Goal: Consume media (video, audio): Consume media (video, audio)

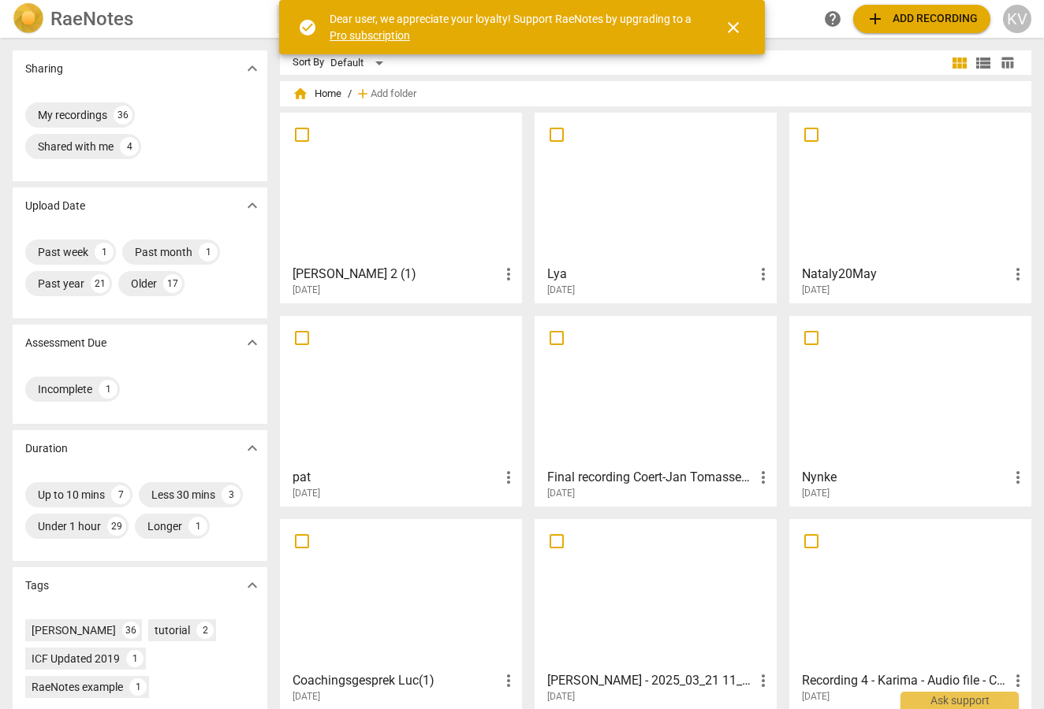
click at [423, 196] on div at bounding box center [400, 188] width 231 height 140
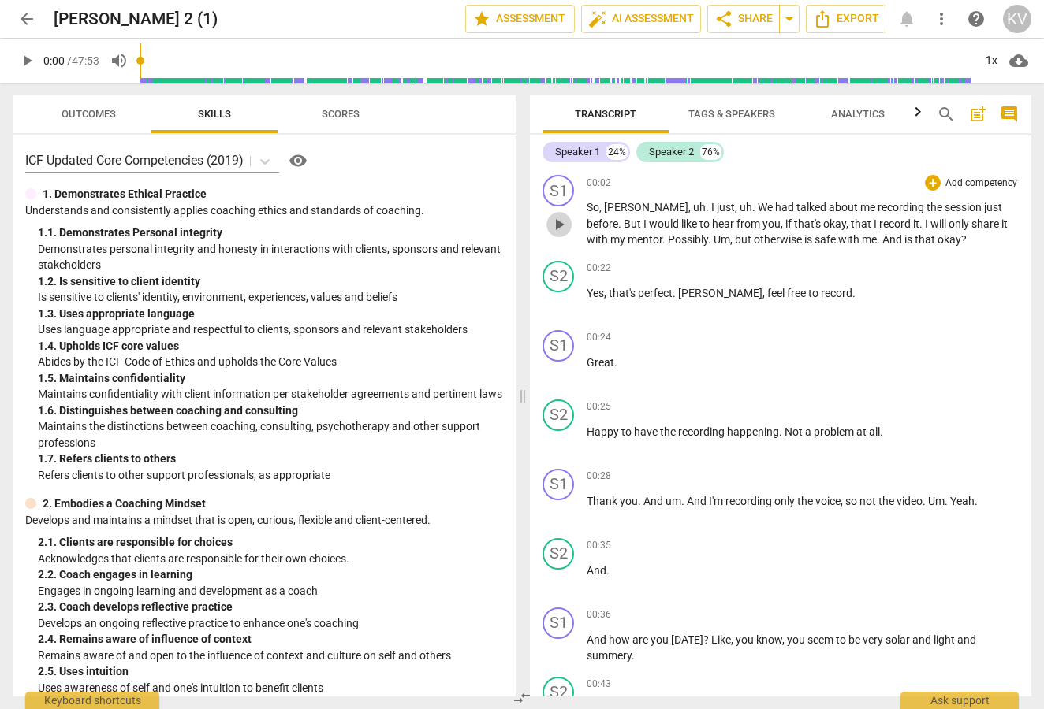
click at [559, 222] on span "play_arrow" at bounding box center [558, 224] width 19 height 19
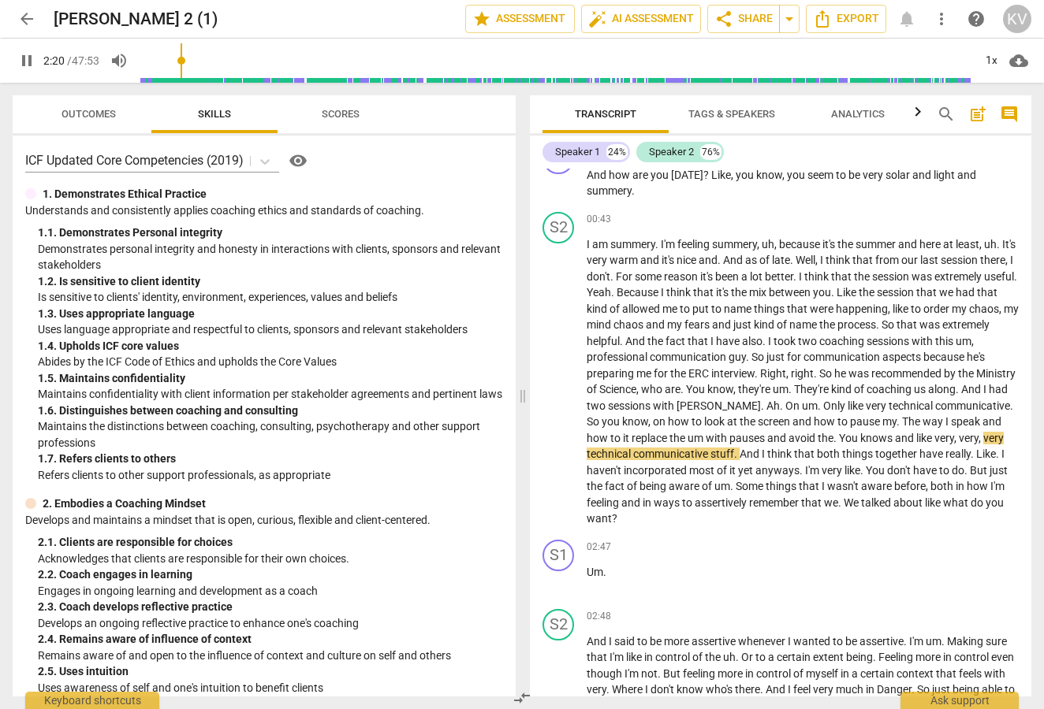
scroll to position [549, 0]
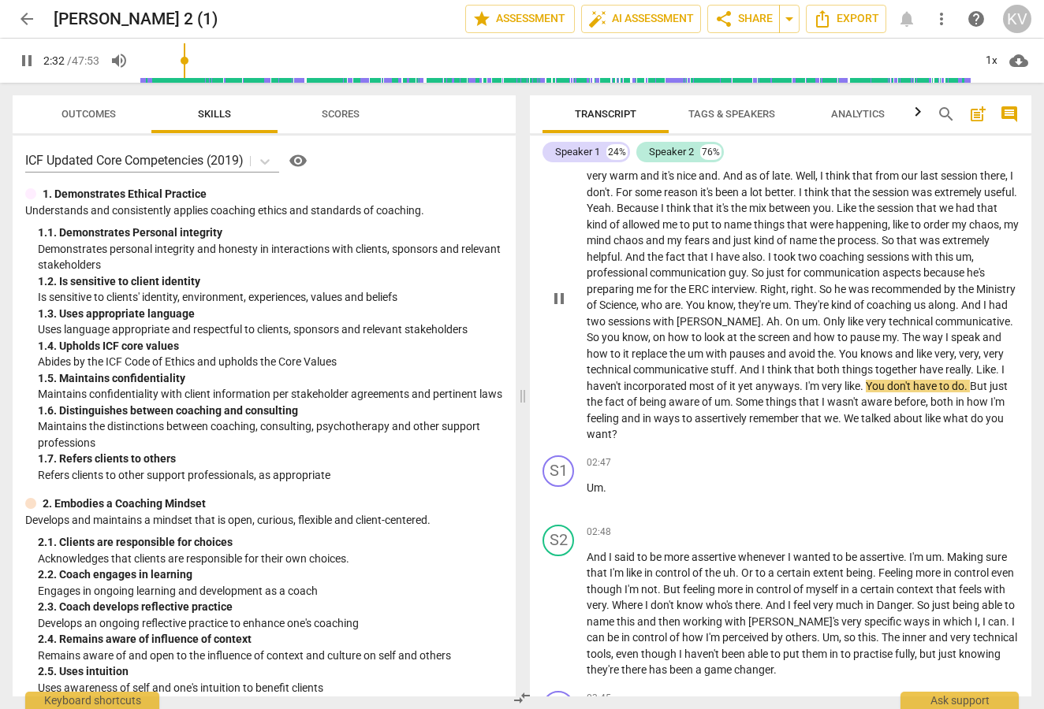
click at [558, 293] on span "pause" at bounding box center [558, 298] width 19 height 19
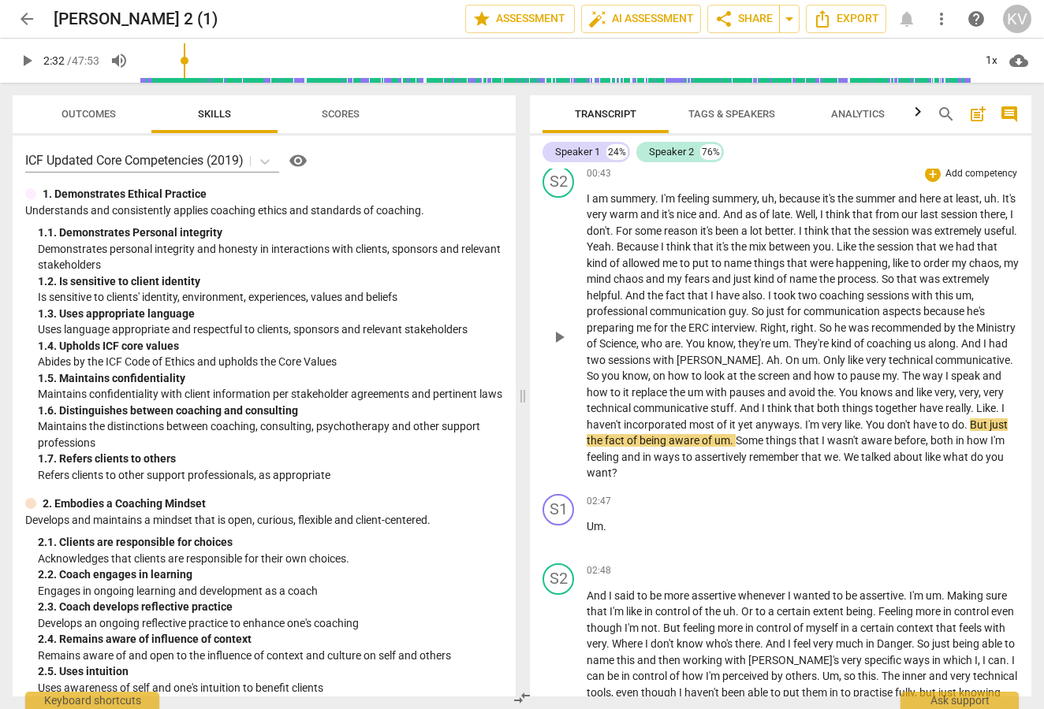
scroll to position [414, 0]
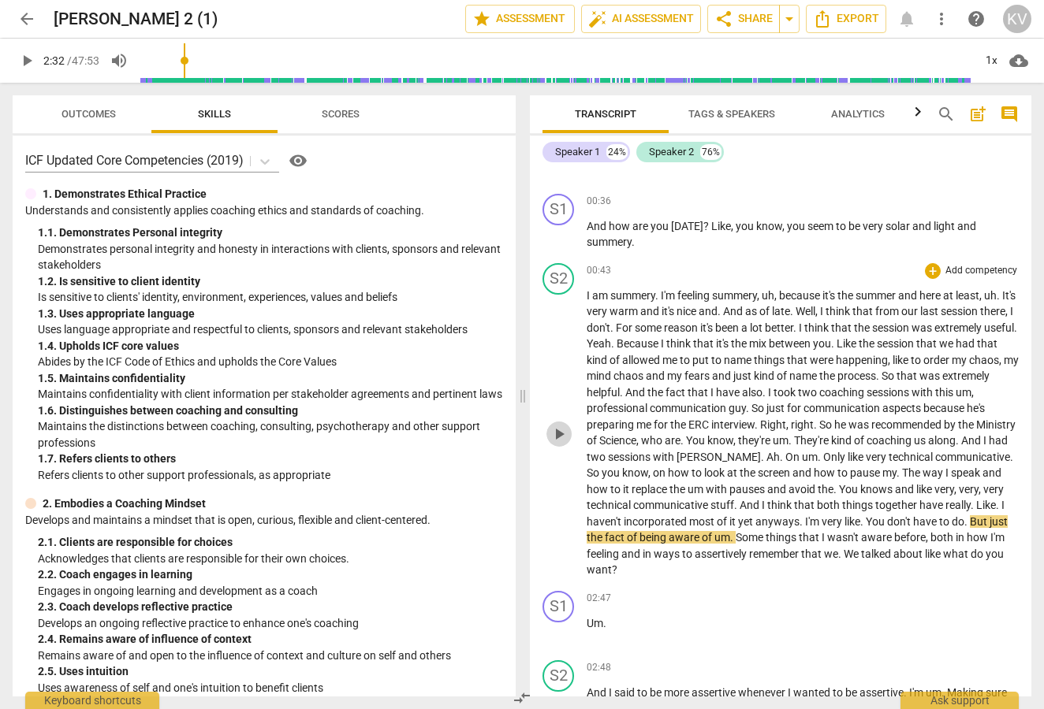
click at [558, 427] on span "play_arrow" at bounding box center [558, 434] width 19 height 19
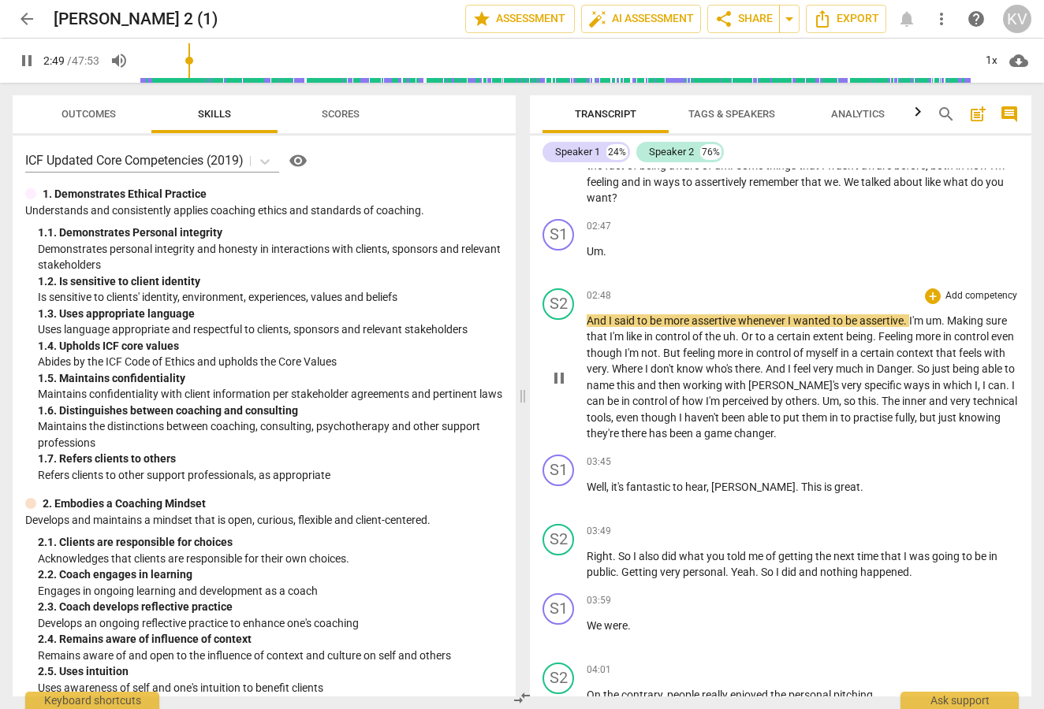
scroll to position [787, 0]
click at [557, 368] on span "pause" at bounding box center [558, 377] width 19 height 19
click at [564, 368] on span "play_arrow" at bounding box center [558, 377] width 19 height 19
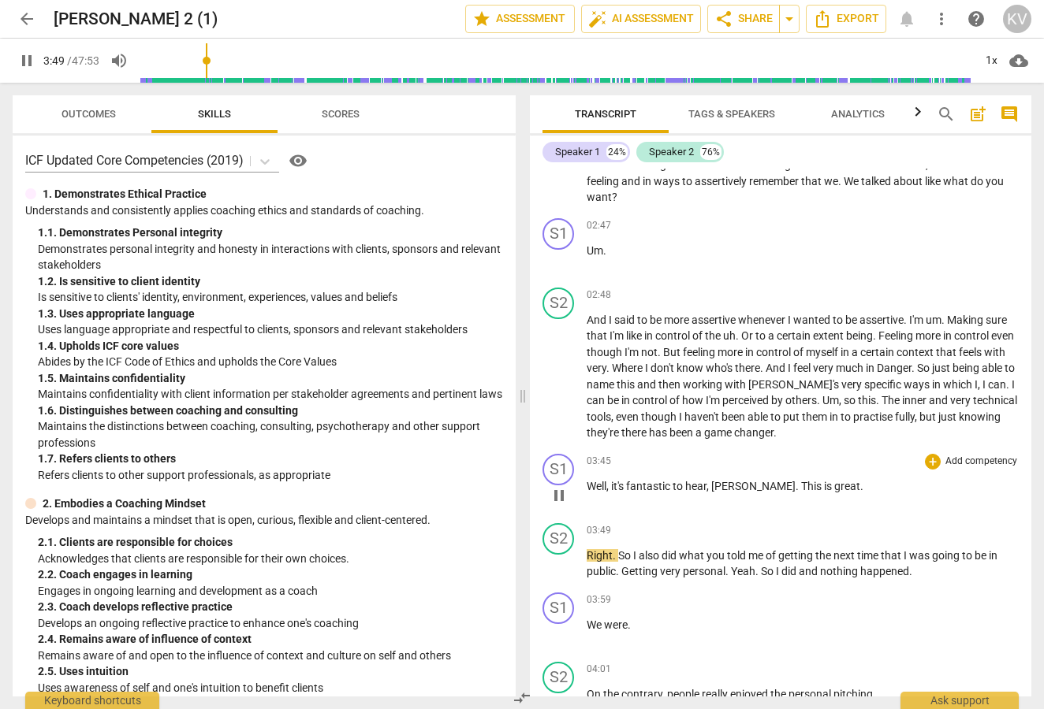
click at [555, 486] on span "pause" at bounding box center [558, 495] width 19 height 19
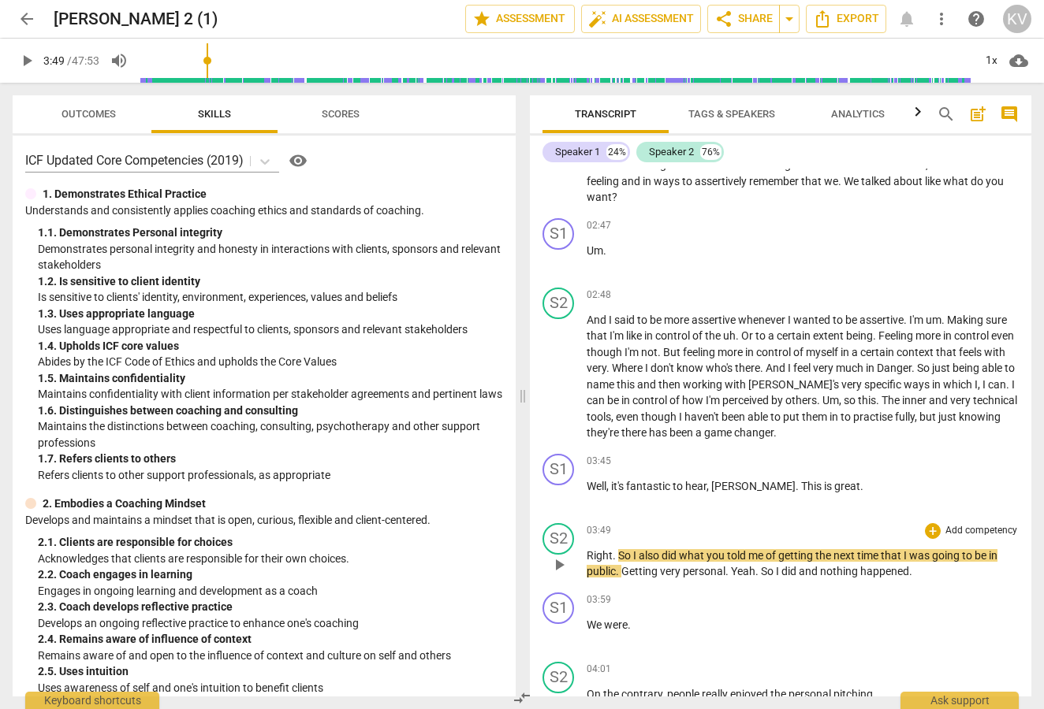
click at [564, 556] on span "play_arrow" at bounding box center [558, 565] width 19 height 19
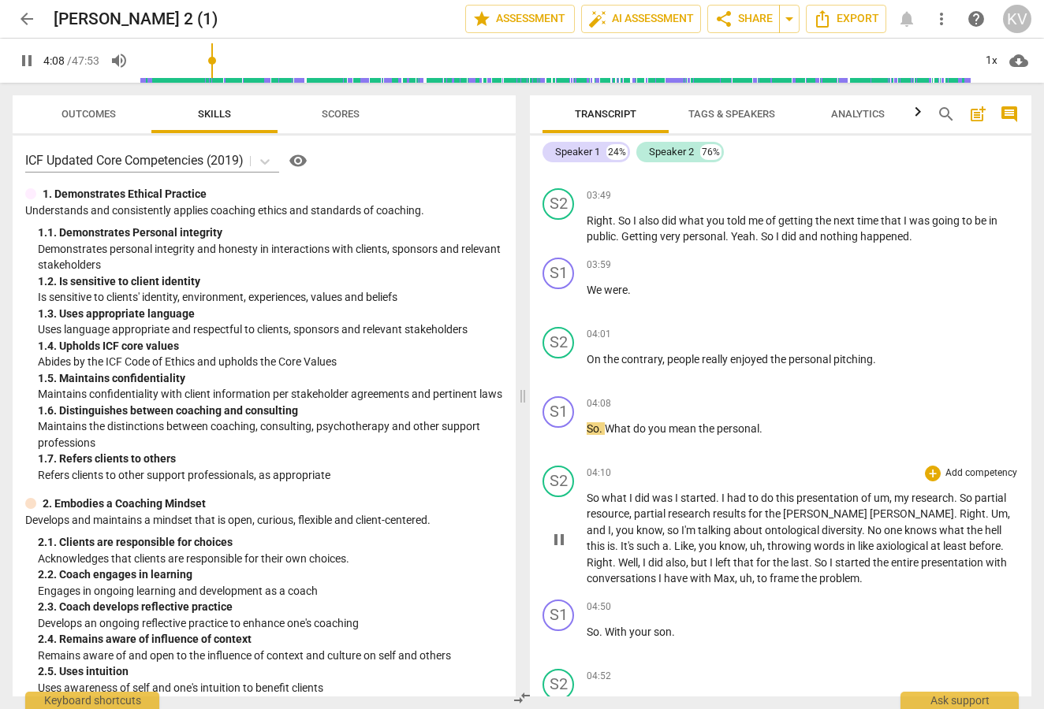
scroll to position [1123, 0]
click at [557, 428] on span "pause" at bounding box center [558, 437] width 19 height 19
click at [557, 428] on span "play_arrow" at bounding box center [558, 437] width 19 height 19
click at [561, 530] on span "pause" at bounding box center [558, 539] width 19 height 19
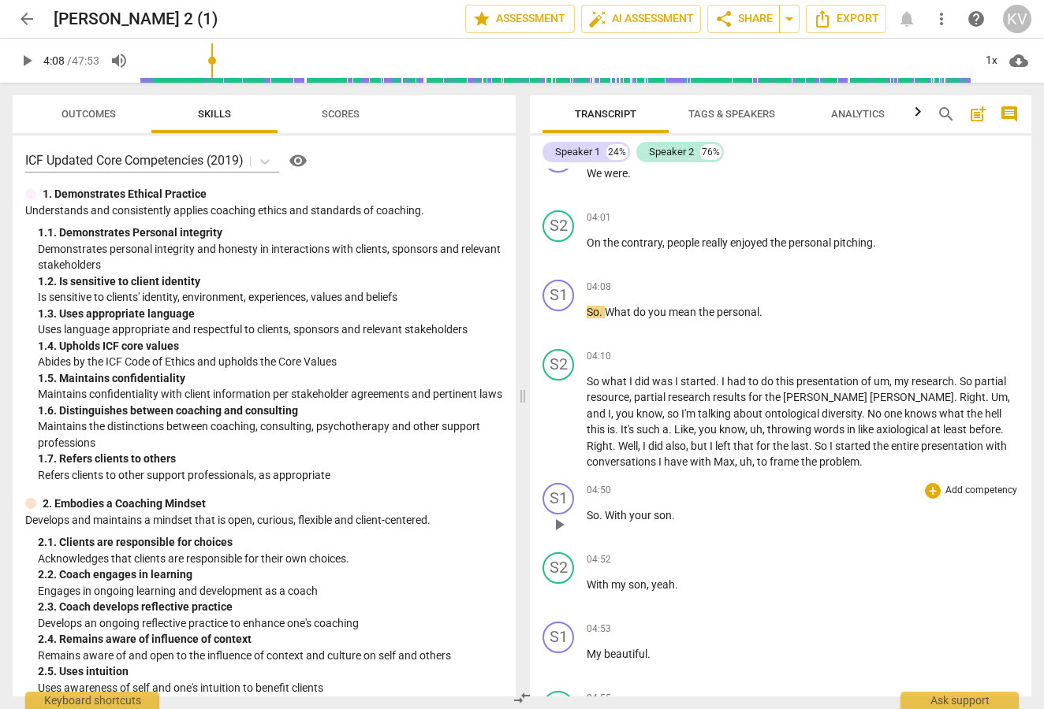
scroll to position [1252, 0]
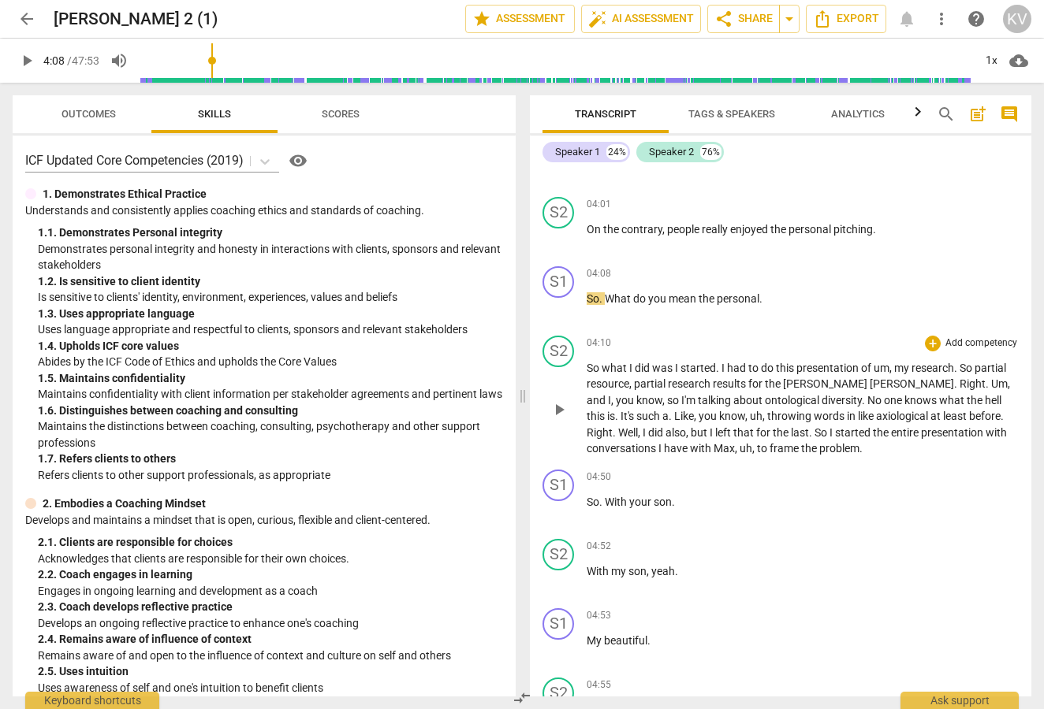
click at [559, 400] on span "play_arrow" at bounding box center [558, 409] width 19 height 19
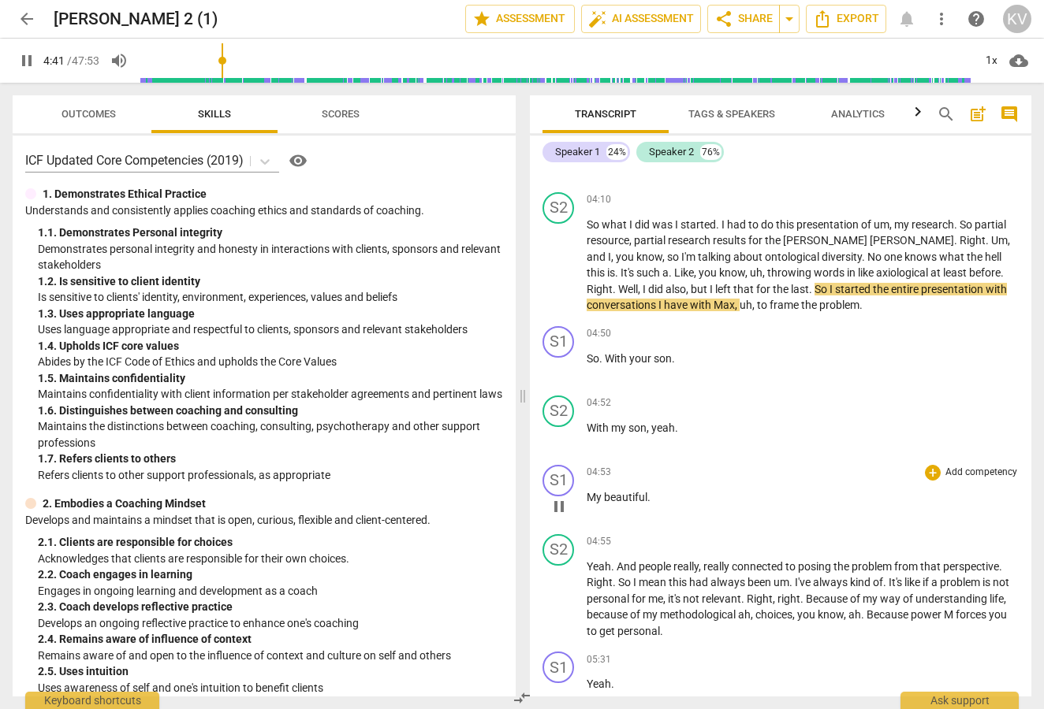
scroll to position [1445, 0]
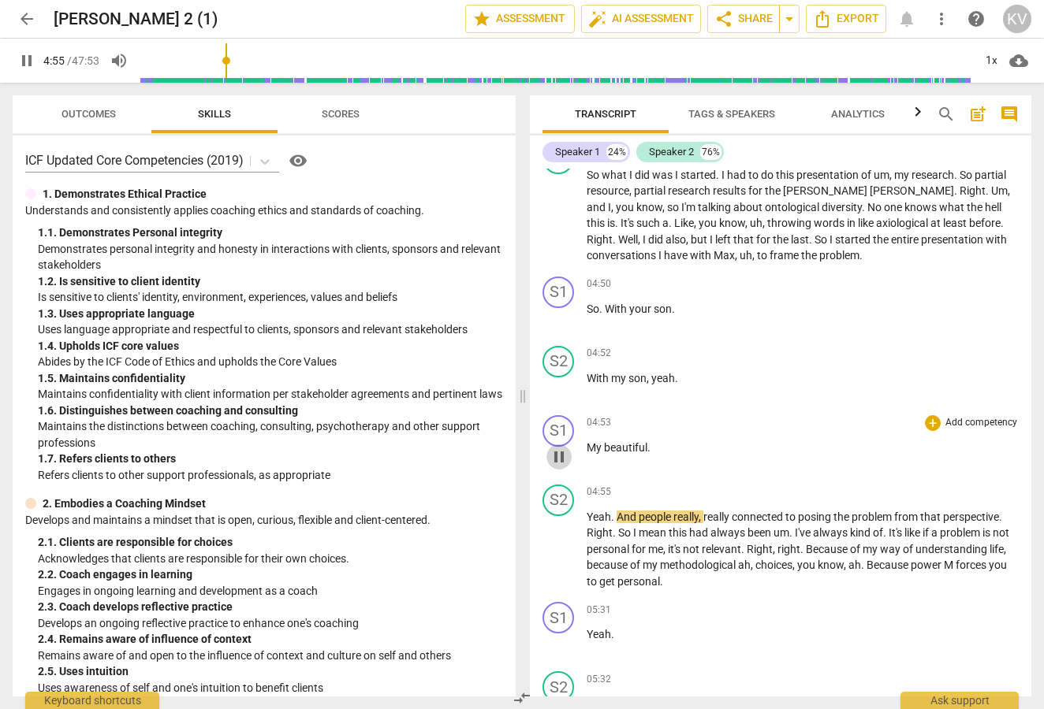
click at [563, 448] on span "pause" at bounding box center [558, 457] width 19 height 19
click at [557, 541] on span "play_arrow" at bounding box center [558, 550] width 19 height 19
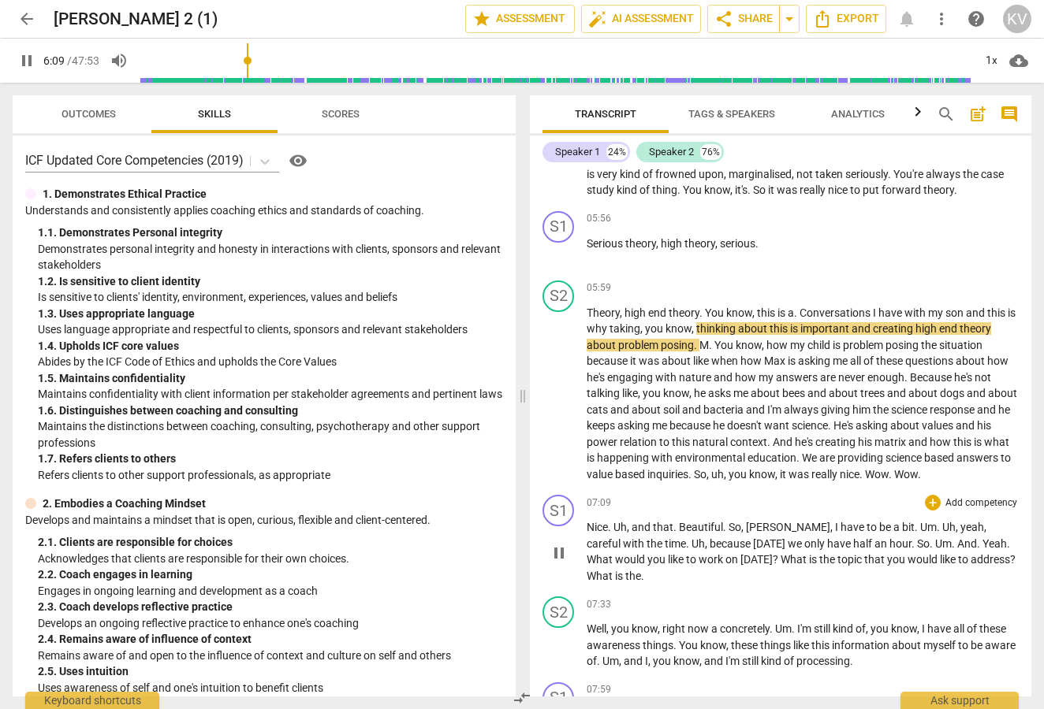
scroll to position [1992, 0]
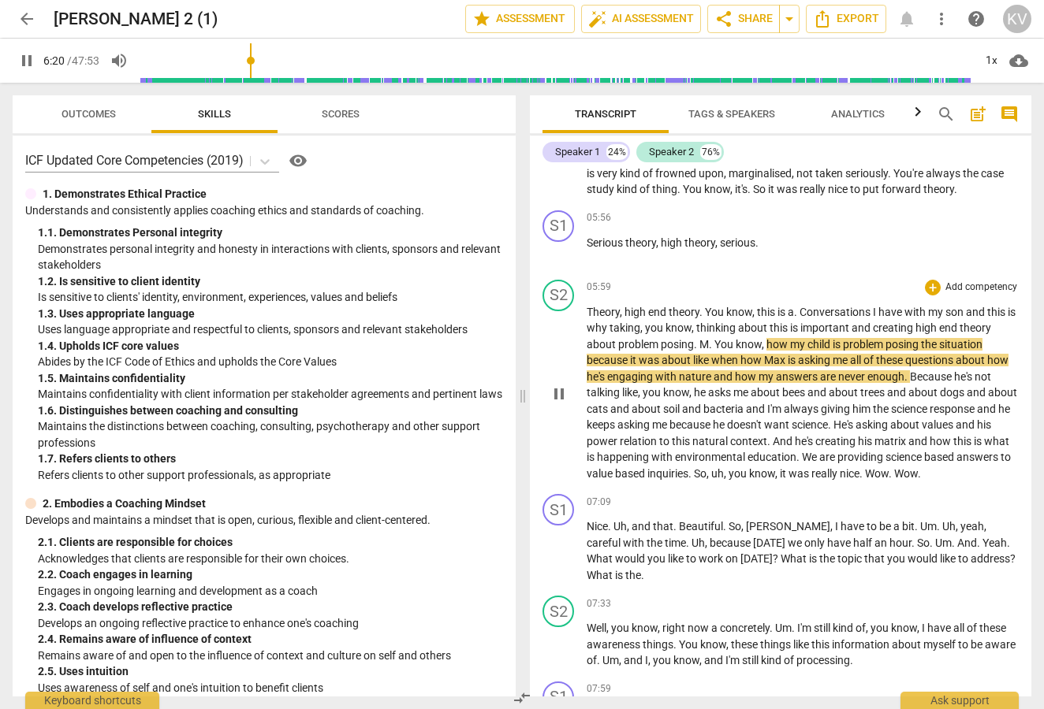
click at [551, 387] on span "pause" at bounding box center [558, 394] width 19 height 19
click at [560, 387] on span "play_arrow" at bounding box center [558, 394] width 19 height 19
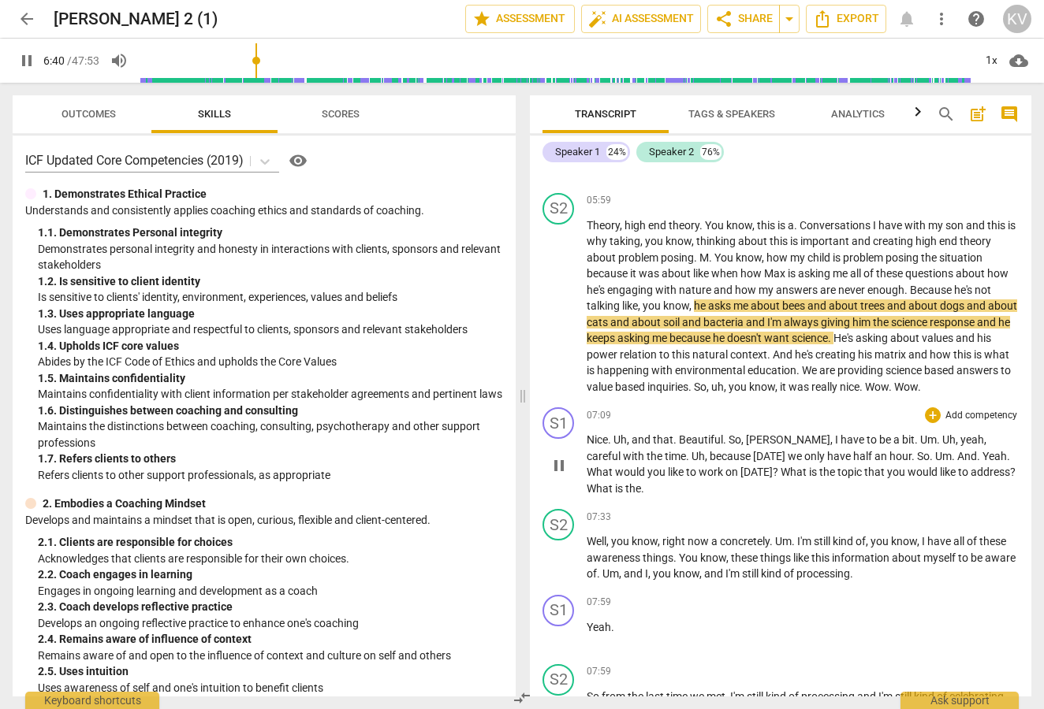
scroll to position [2080, 0]
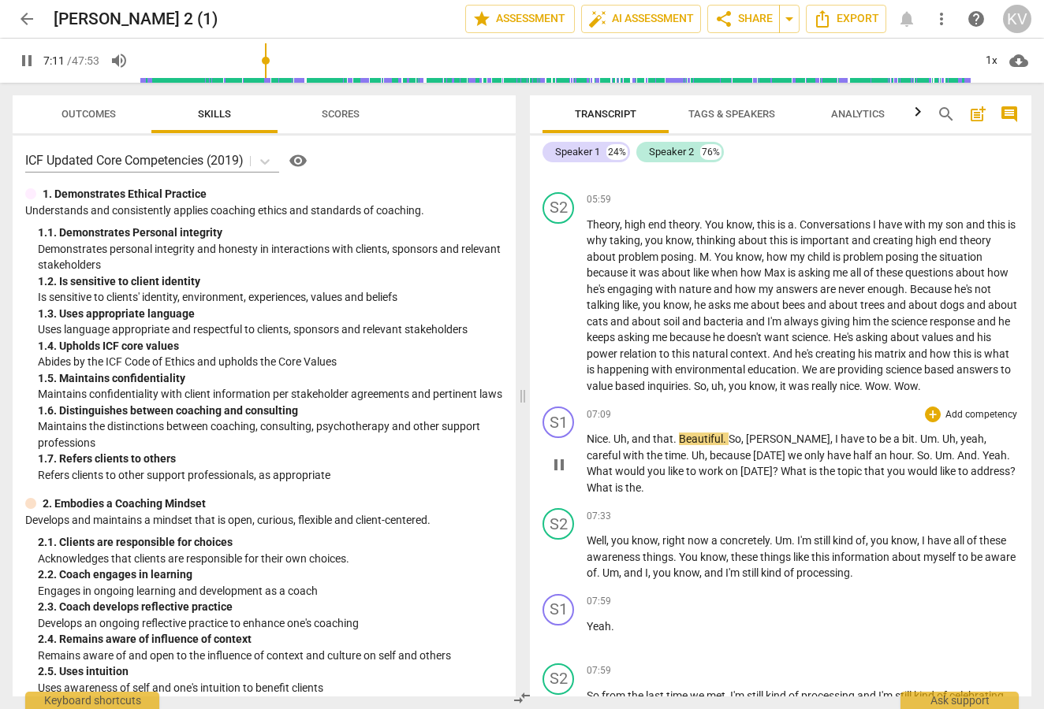
click at [554, 456] on span "pause" at bounding box center [558, 465] width 19 height 19
click at [562, 456] on span "play_arrow" at bounding box center [558, 465] width 19 height 19
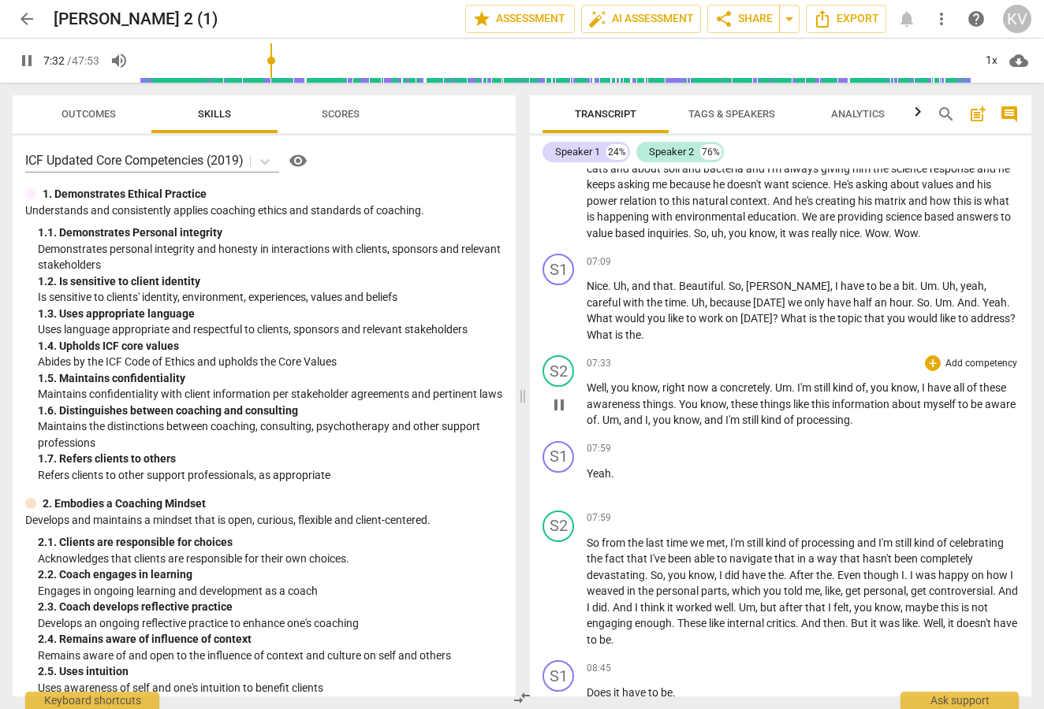
scroll to position [2233, 0]
click at [560, 395] on span "pause" at bounding box center [558, 404] width 19 height 19
click at [561, 395] on span "play_arrow" at bounding box center [558, 404] width 19 height 19
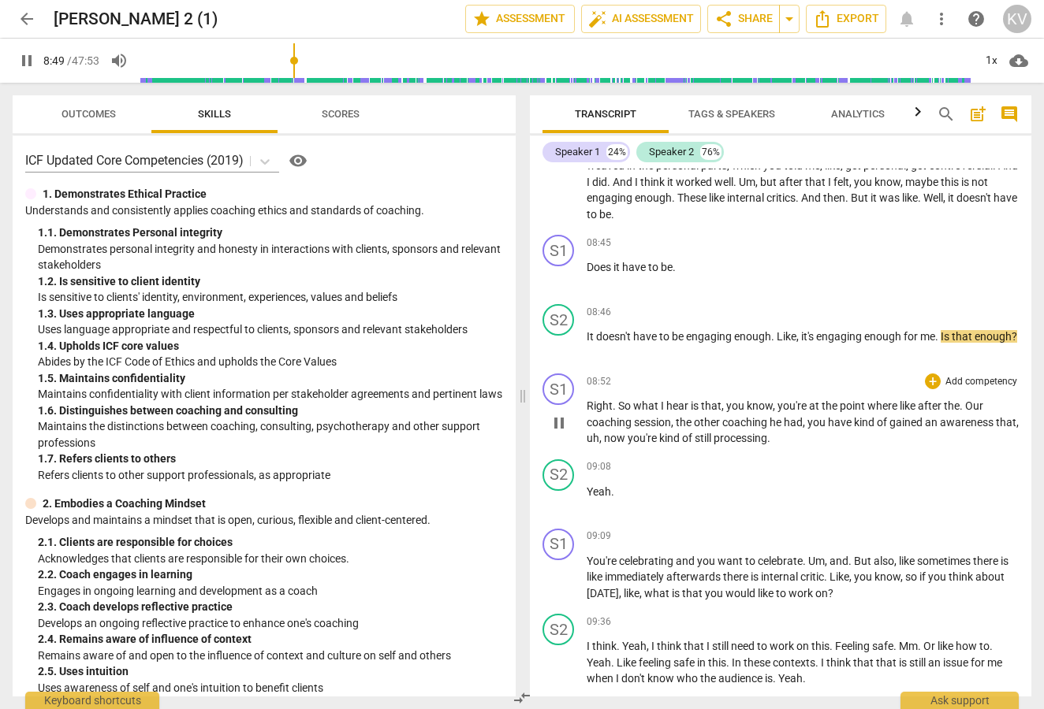
scroll to position [2659, 0]
click at [560, 413] on span "pause" at bounding box center [558, 422] width 19 height 19
click at [559, 491] on span "play_arrow" at bounding box center [558, 500] width 19 height 19
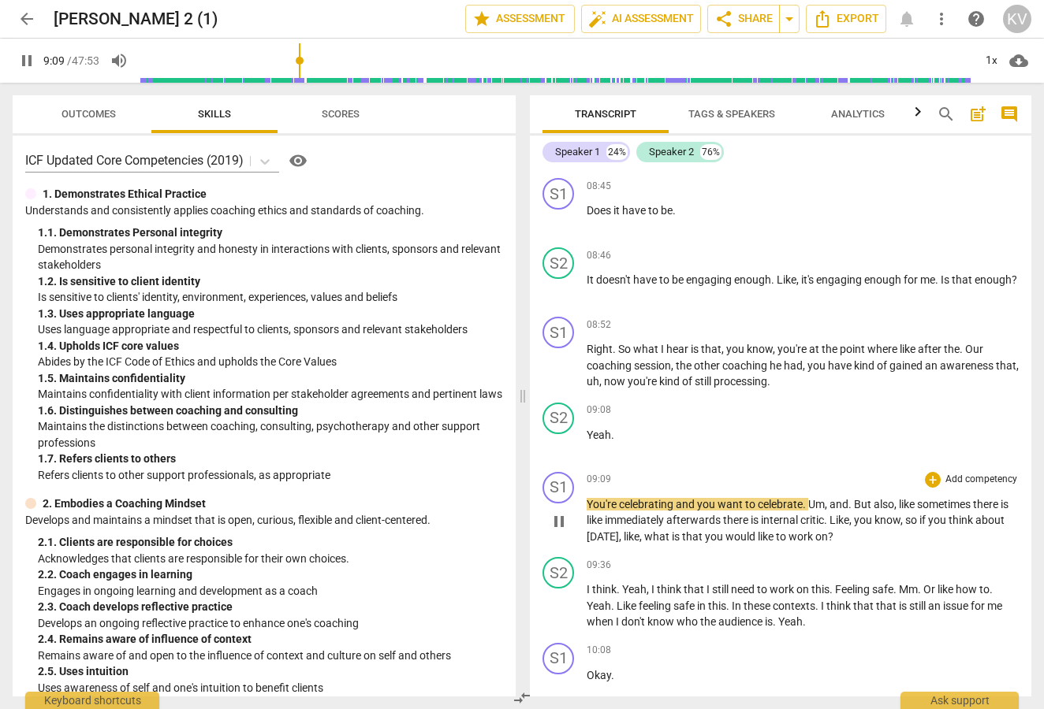
scroll to position [2728, 0]
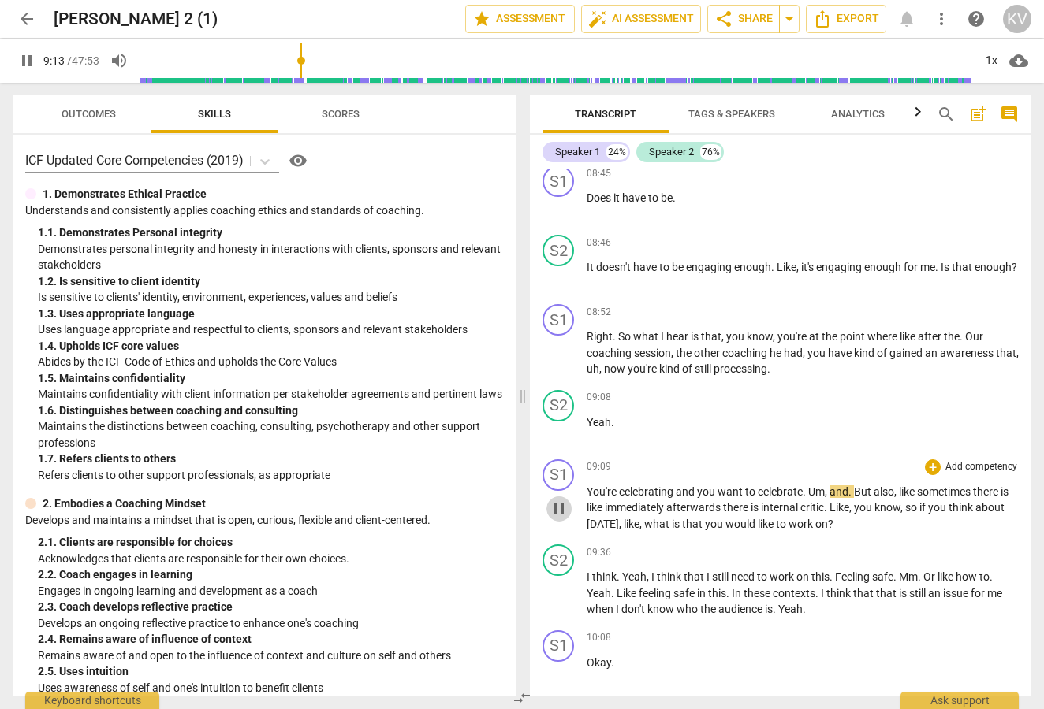
click at [559, 500] on span "pause" at bounding box center [558, 509] width 19 height 19
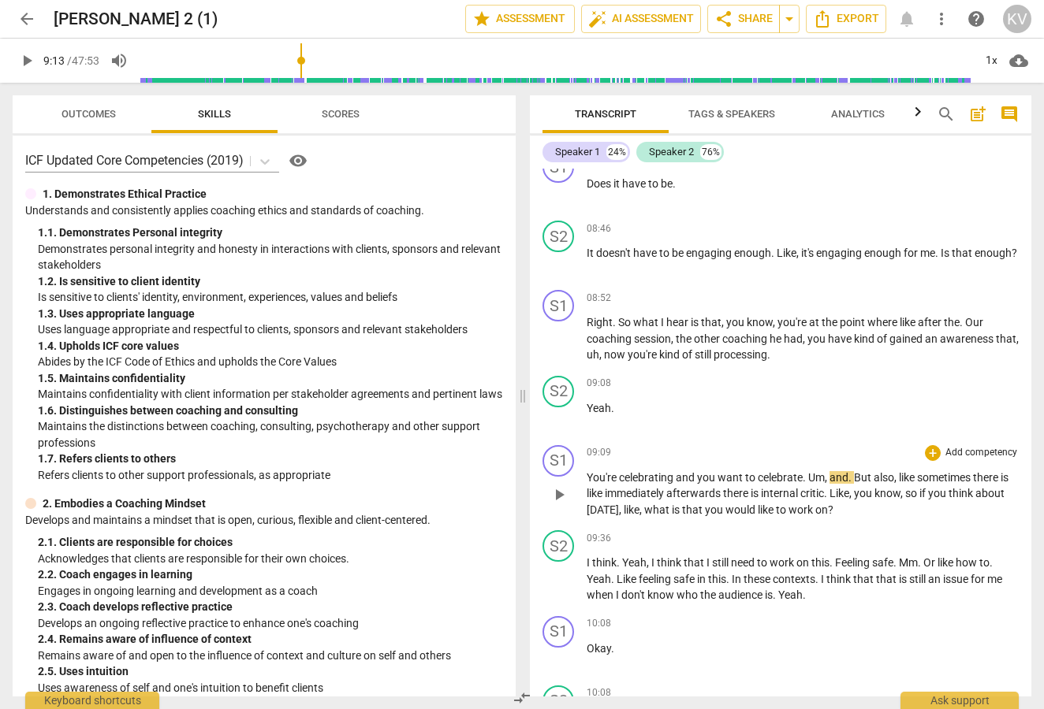
scroll to position [2829, 0]
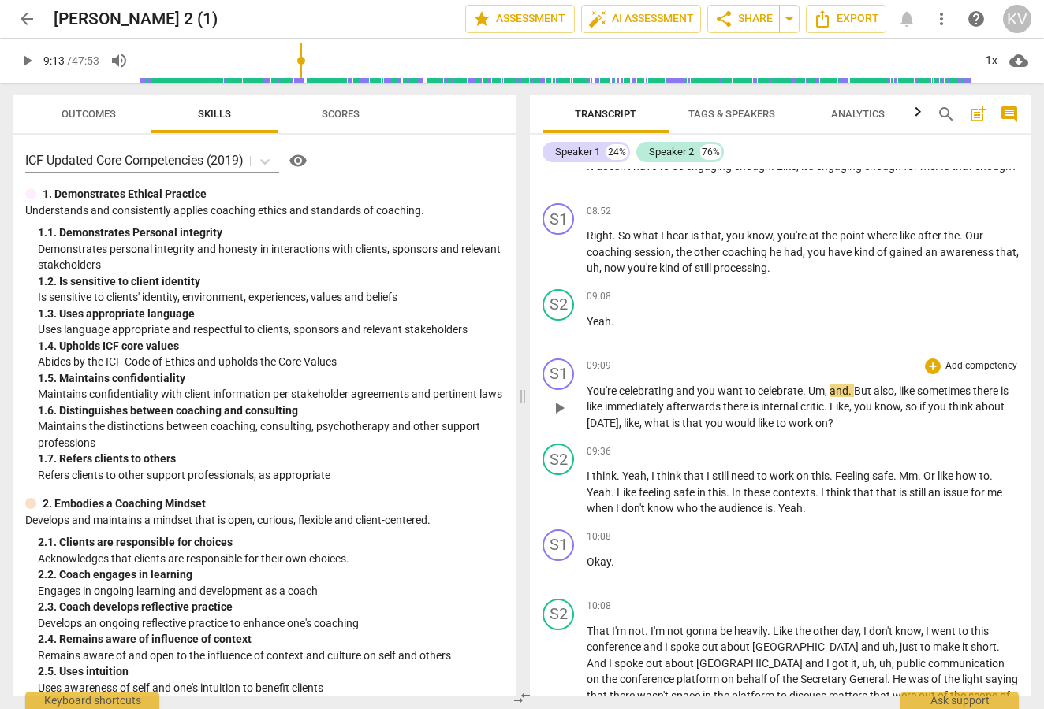
click at [557, 399] on span "play_arrow" at bounding box center [558, 408] width 19 height 19
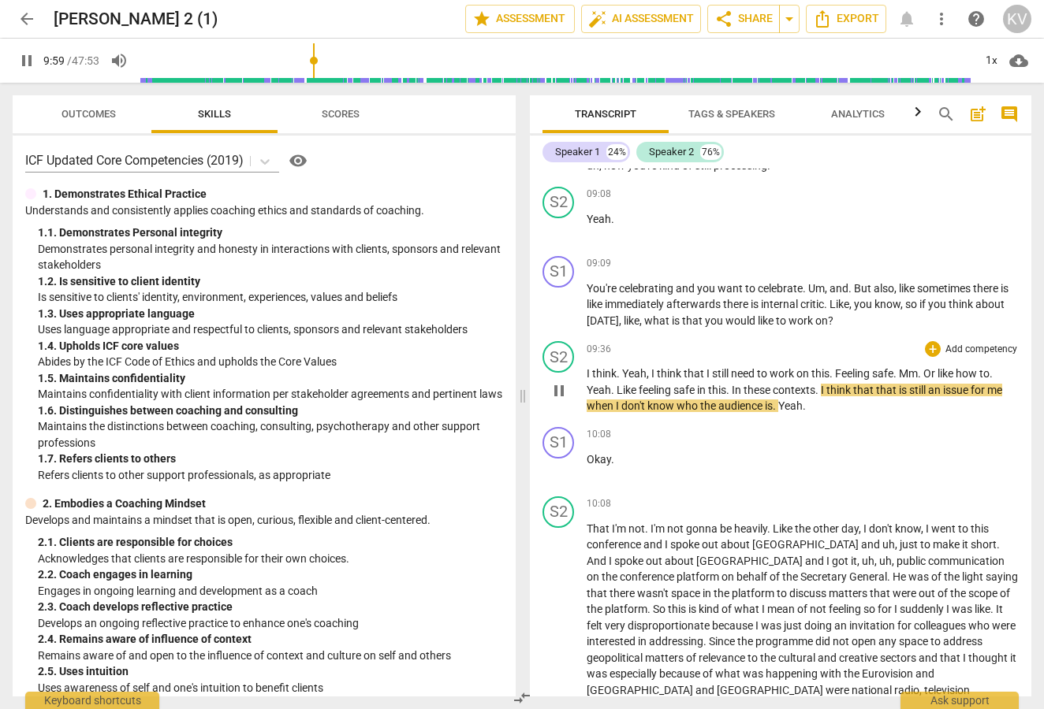
scroll to position [2932, 0]
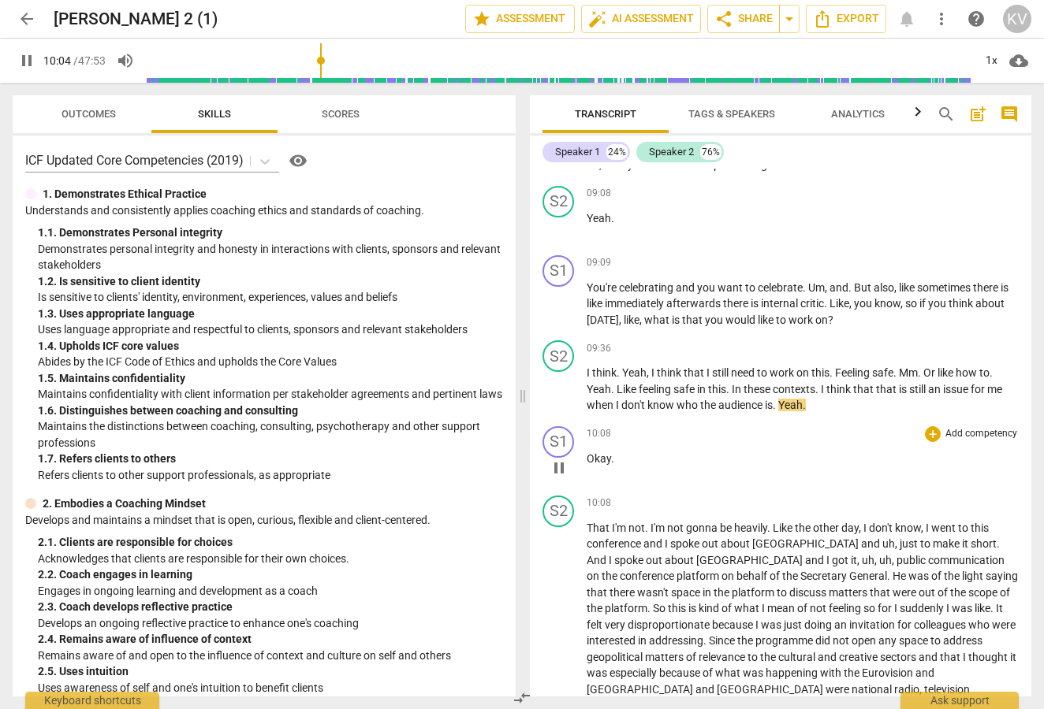
click at [553, 459] on span "pause" at bounding box center [558, 468] width 19 height 19
click at [561, 625] on span "play_arrow" at bounding box center [558, 634] width 19 height 19
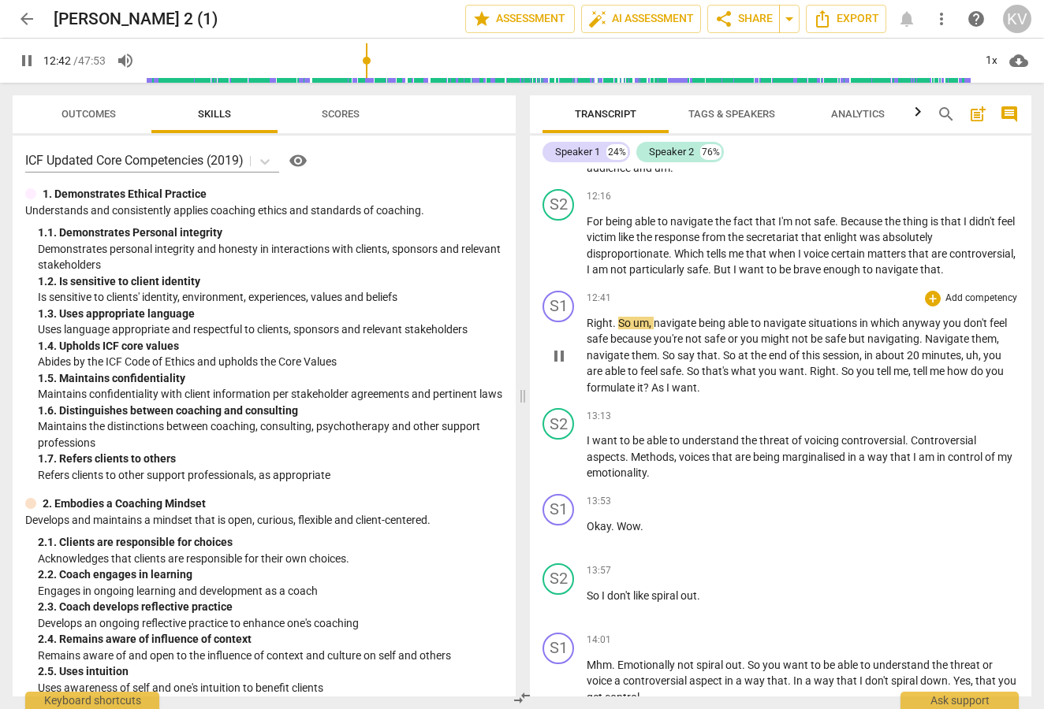
scroll to position [3820, 0]
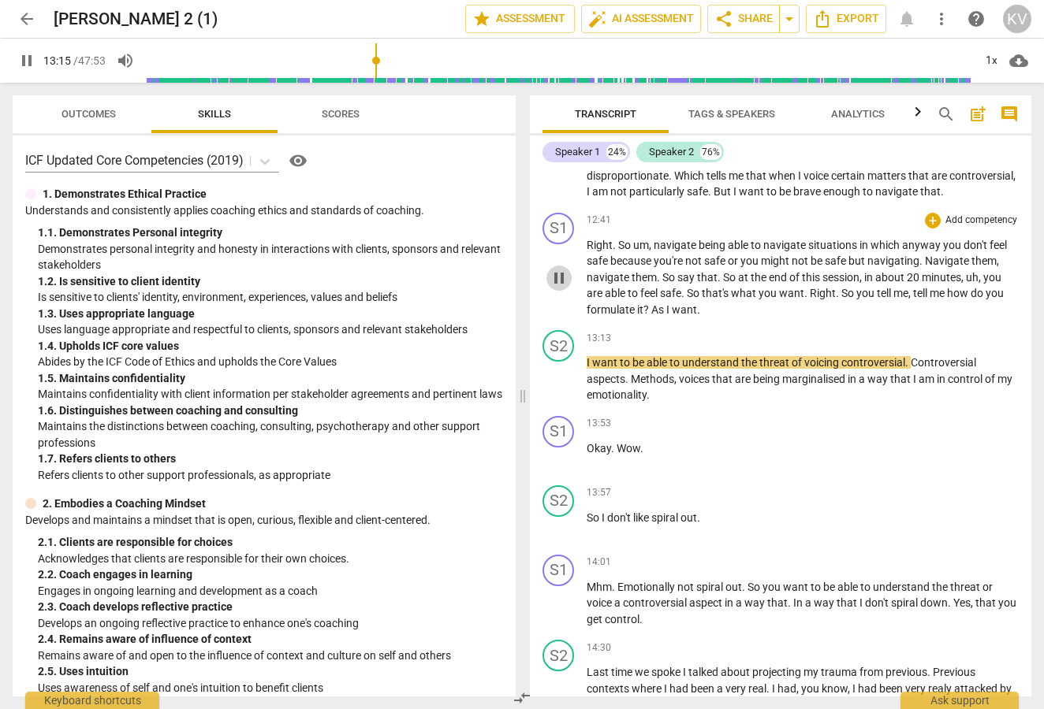
click at [560, 269] on span "pause" at bounding box center [558, 278] width 19 height 19
click at [561, 371] on span "play_arrow" at bounding box center [558, 380] width 19 height 19
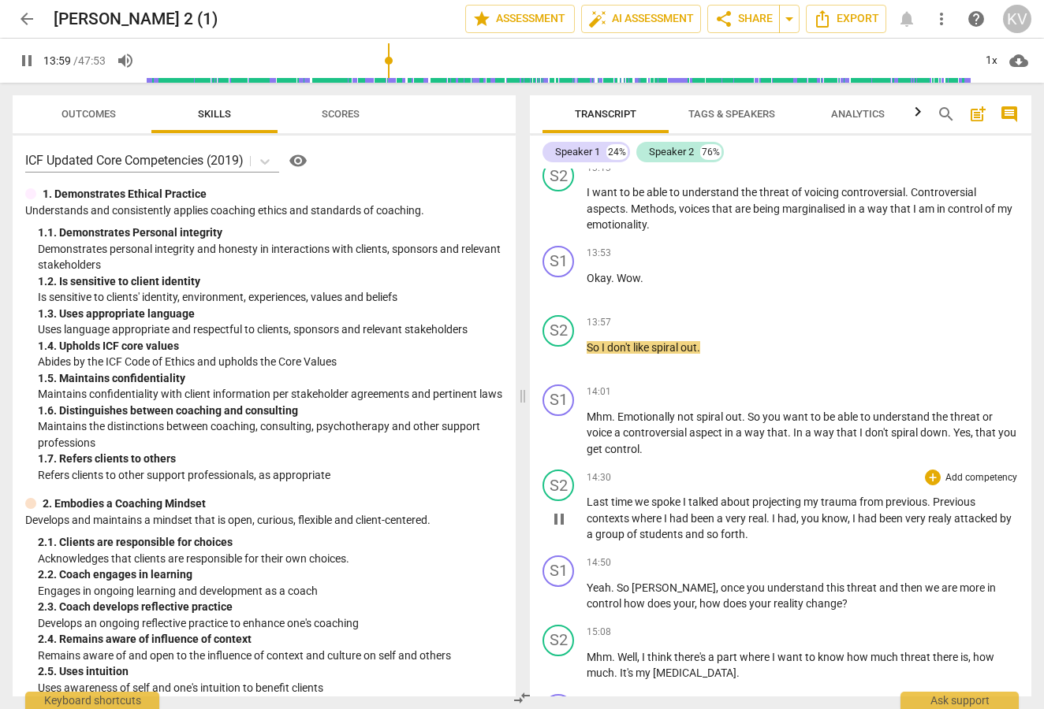
scroll to position [3991, 0]
click at [559, 424] on span "pause" at bounding box center [558, 433] width 19 height 19
click at [561, 509] on span "play_arrow" at bounding box center [558, 518] width 19 height 19
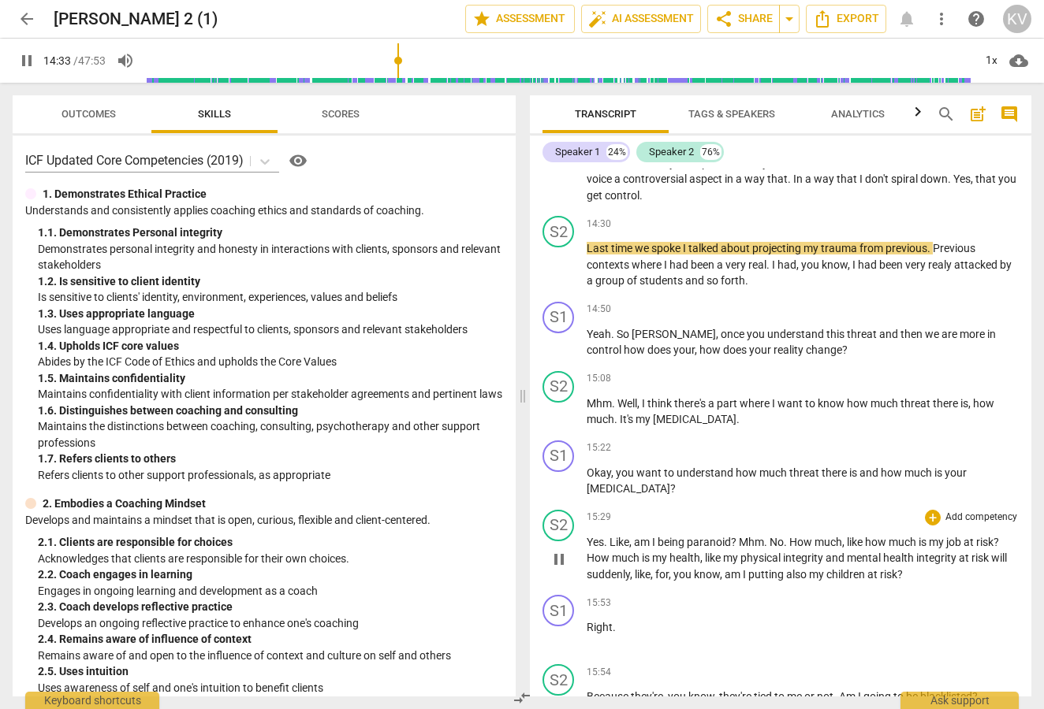
scroll to position [4244, 0]
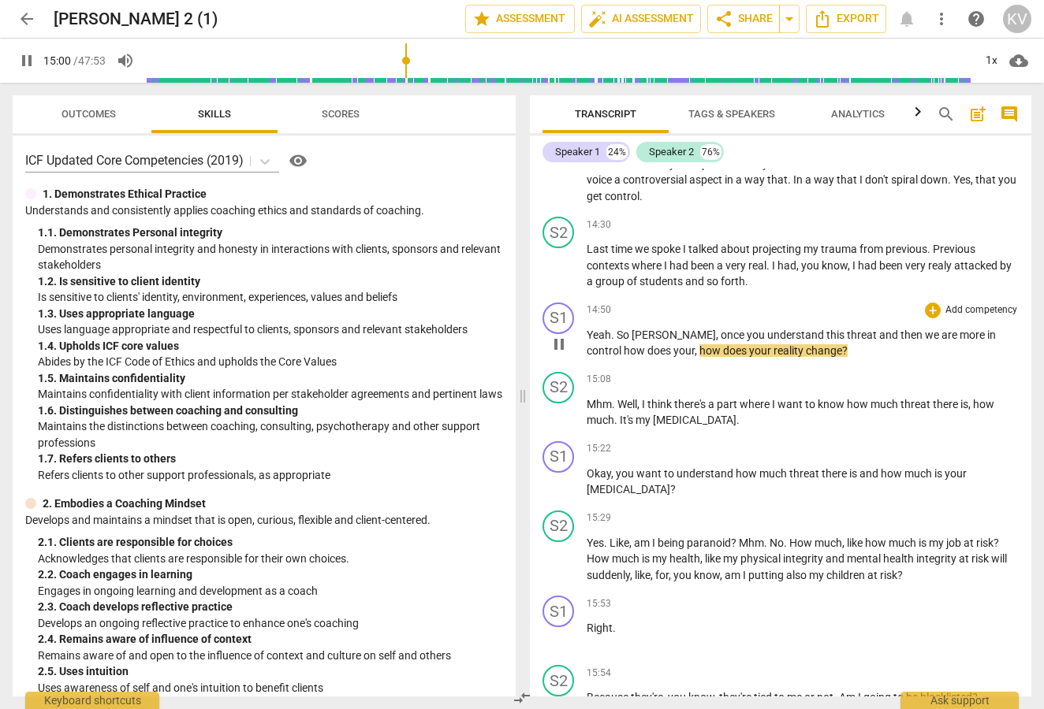
click at [557, 335] on span "pause" at bounding box center [558, 344] width 19 height 19
click at [559, 404] on span "play_arrow" at bounding box center [558, 413] width 19 height 19
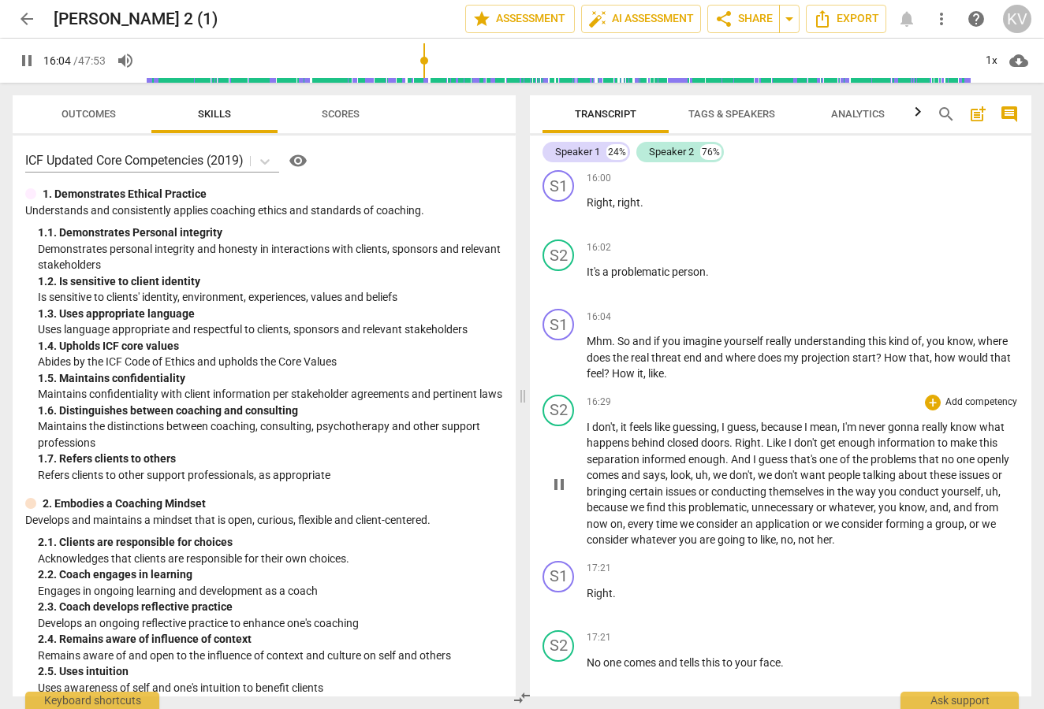
scroll to position [4829, 0]
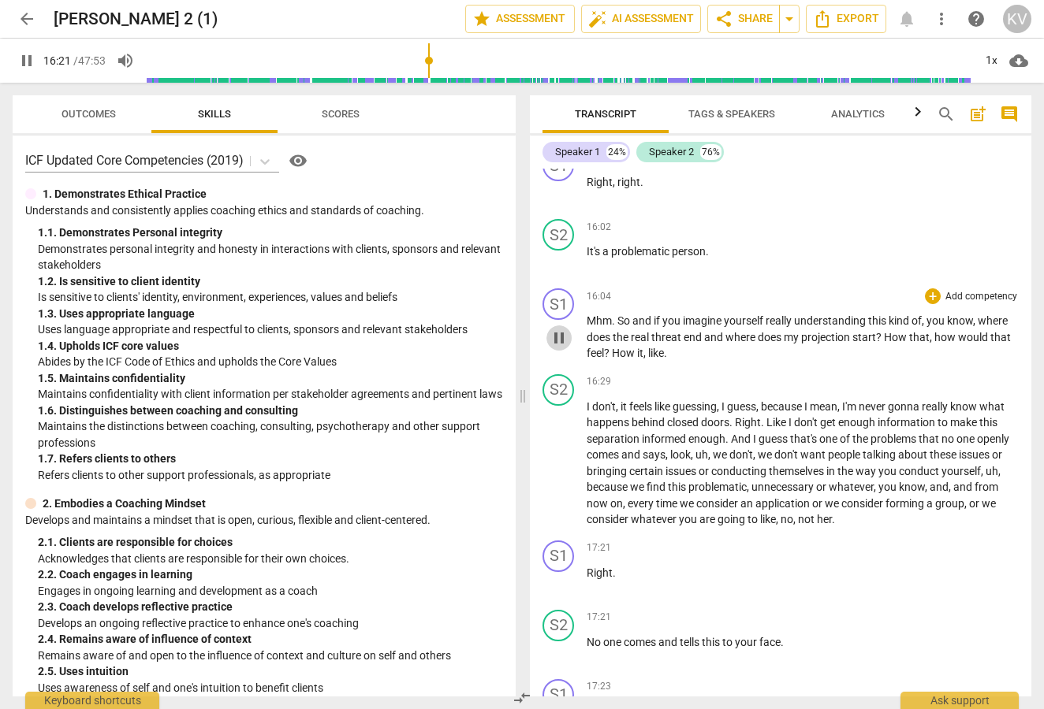
click at [559, 329] on span "pause" at bounding box center [558, 338] width 19 height 19
click at [557, 455] on span "play_arrow" at bounding box center [558, 464] width 19 height 19
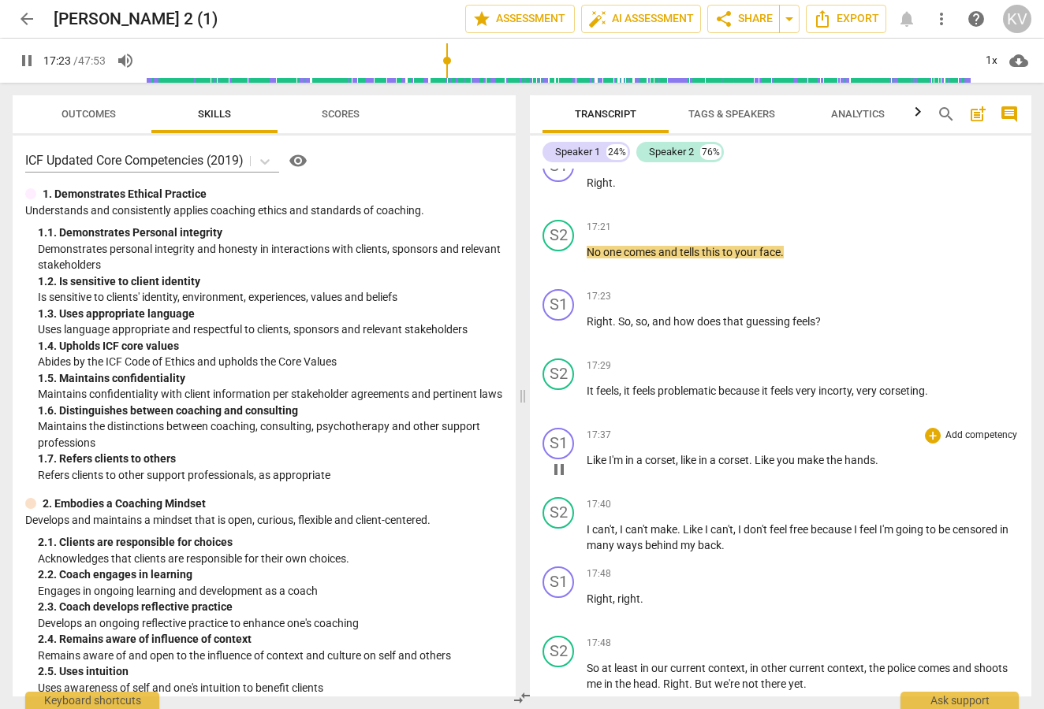
scroll to position [5220, 0]
click at [561, 390] on span "pause" at bounding box center [558, 399] width 19 height 19
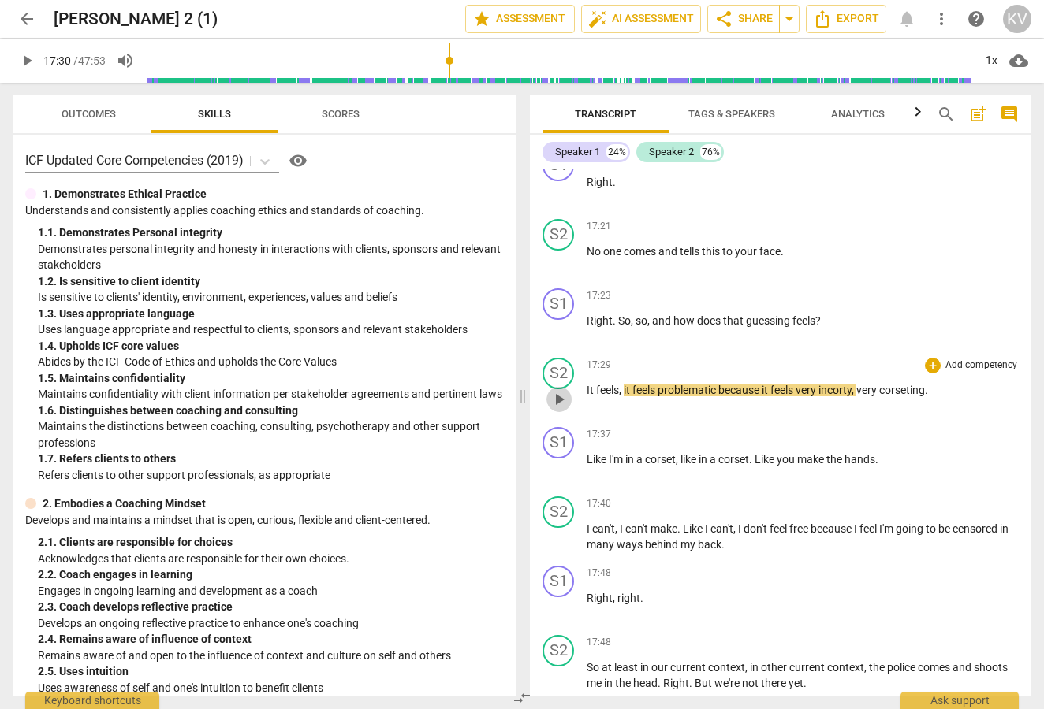
click at [562, 390] on span "play_arrow" at bounding box center [558, 399] width 19 height 19
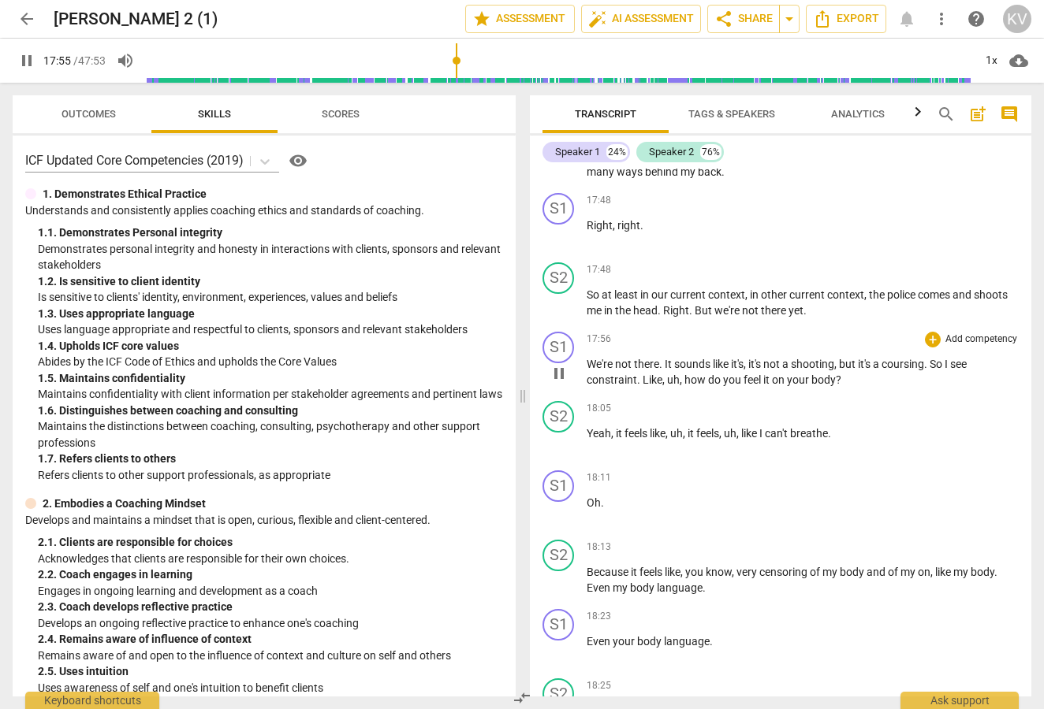
scroll to position [5648, 0]
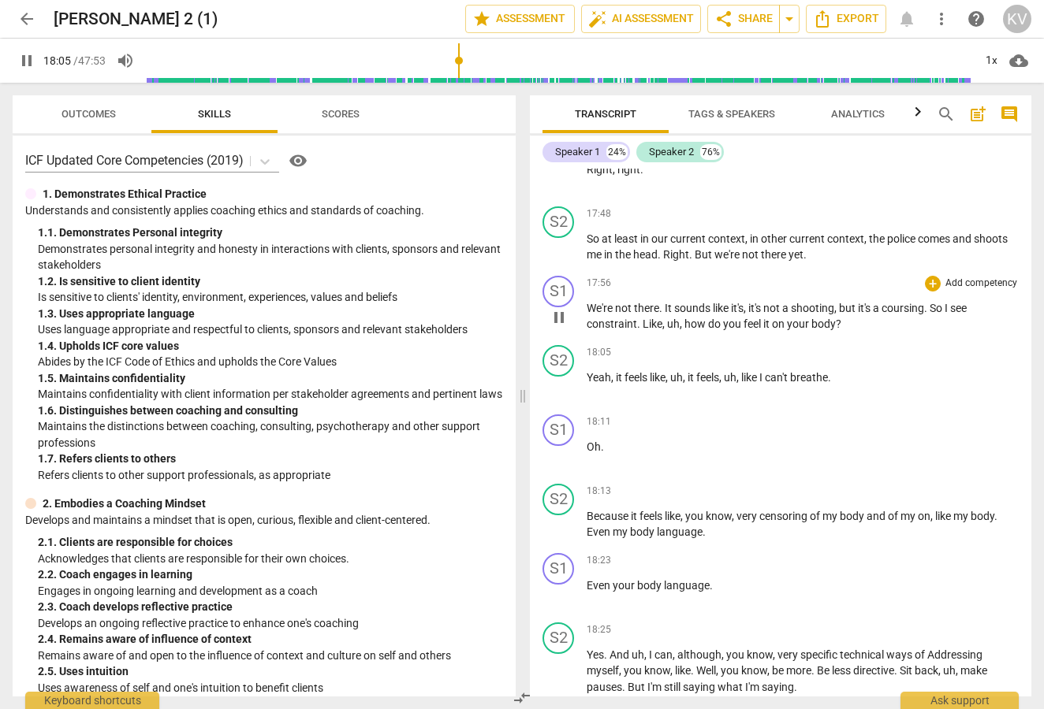
click at [561, 308] on span "pause" at bounding box center [558, 317] width 19 height 19
click at [562, 447] on span "play_arrow" at bounding box center [558, 456] width 19 height 19
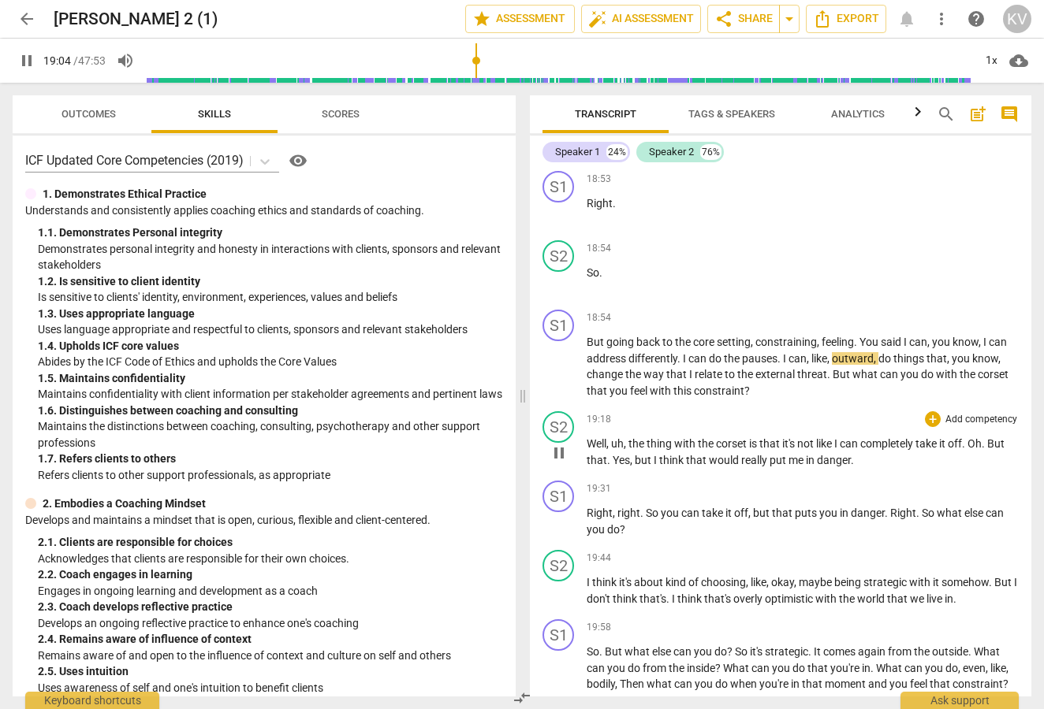
scroll to position [6325, 0]
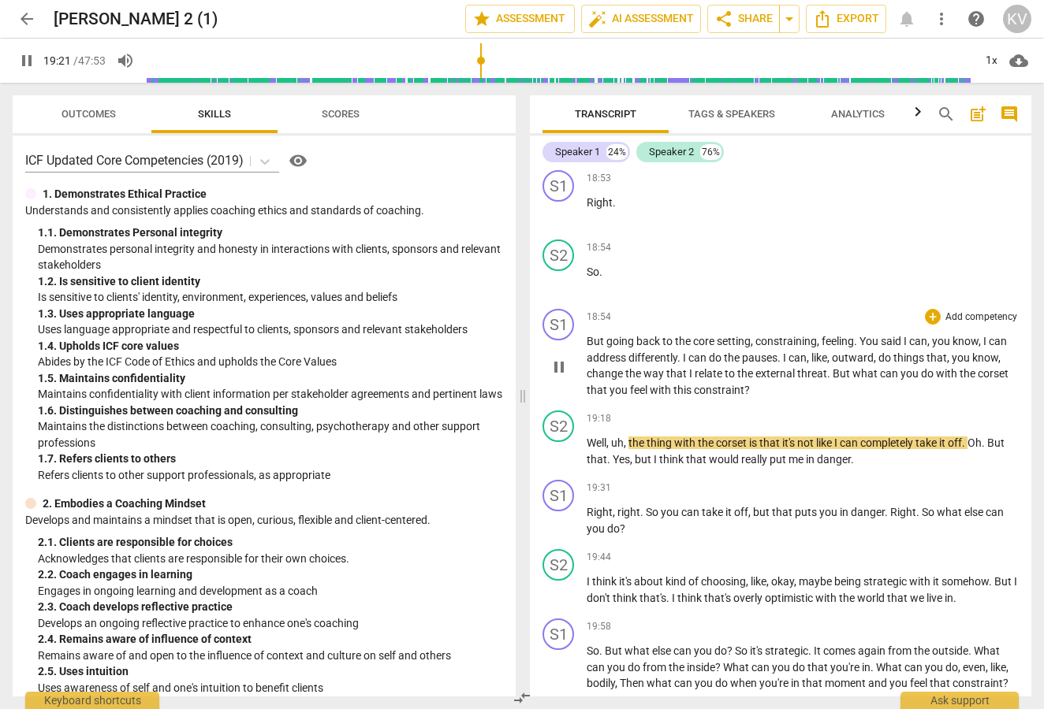
click at [559, 358] on span "pause" at bounding box center [558, 367] width 19 height 19
click at [561, 440] on button "play_arrow" at bounding box center [558, 452] width 25 height 25
click at [557, 443] on span "pause" at bounding box center [558, 452] width 19 height 19
click at [560, 443] on span "play_arrow" at bounding box center [558, 452] width 19 height 19
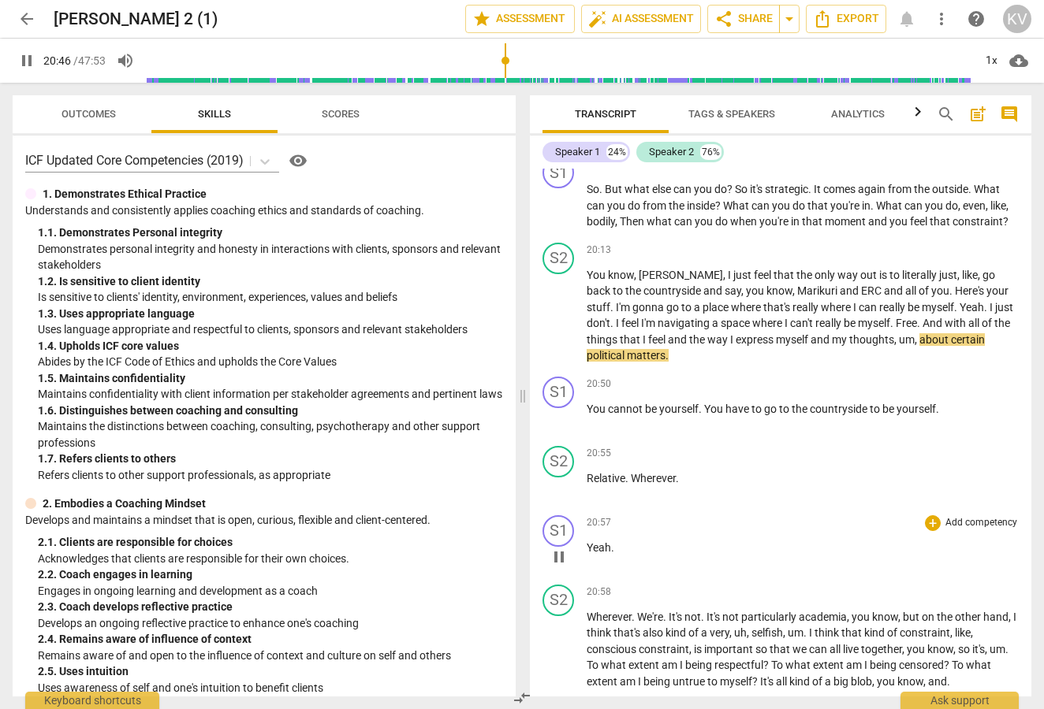
scroll to position [6795, 0]
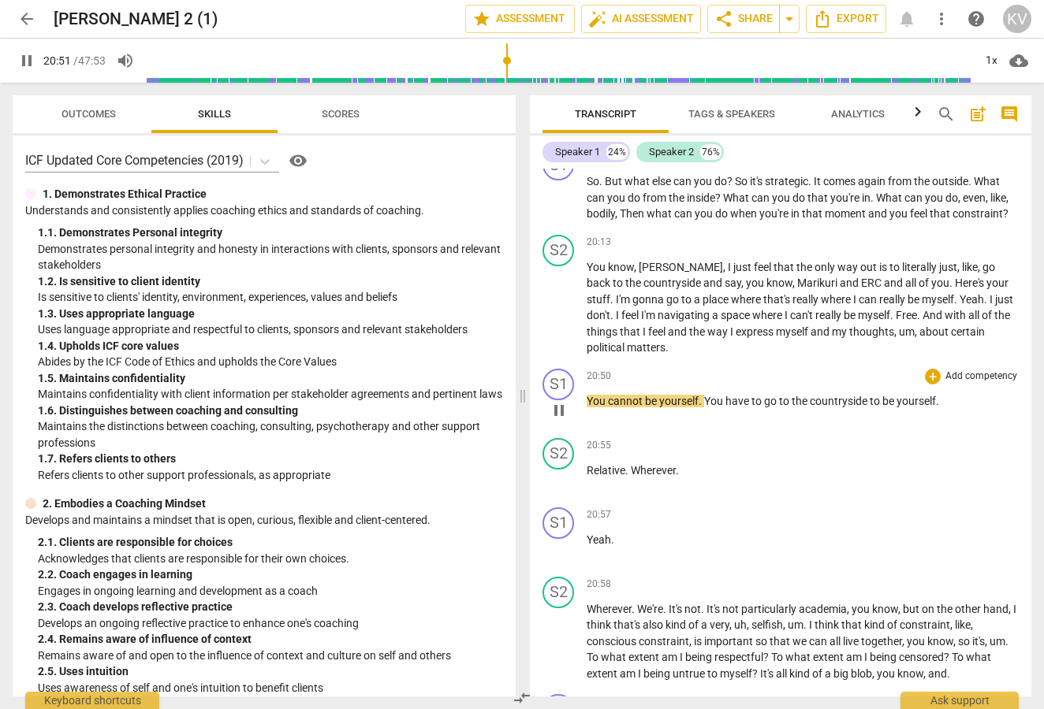
click at [562, 401] on span "pause" at bounding box center [558, 410] width 19 height 19
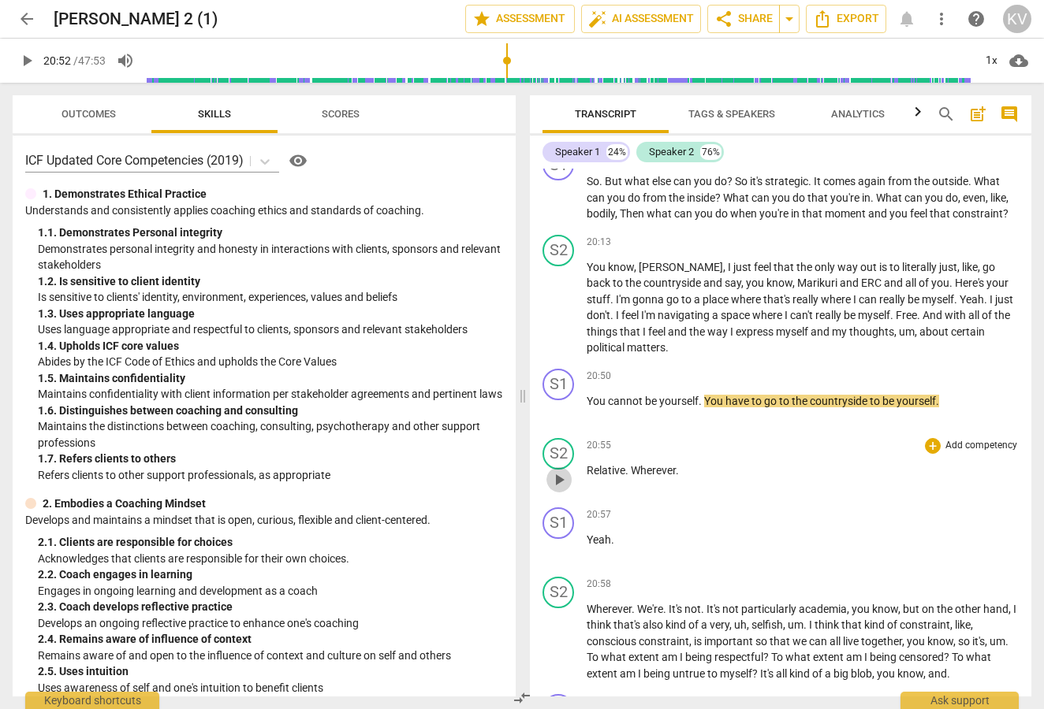
click at [558, 471] on span "play_arrow" at bounding box center [558, 480] width 19 height 19
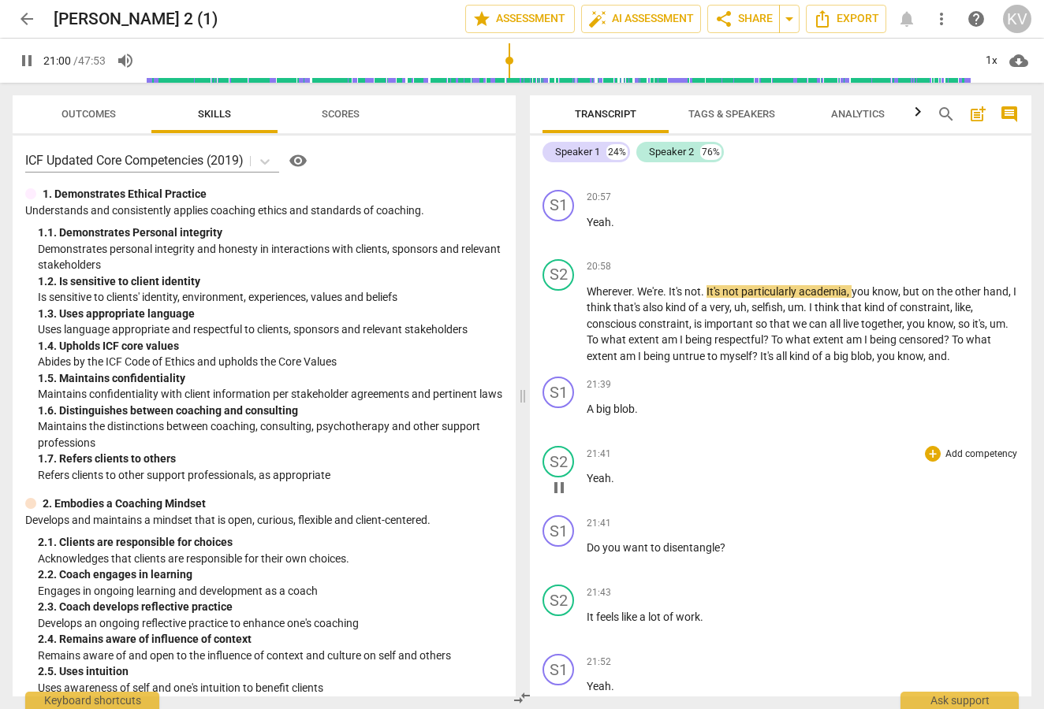
scroll to position [7113, 0]
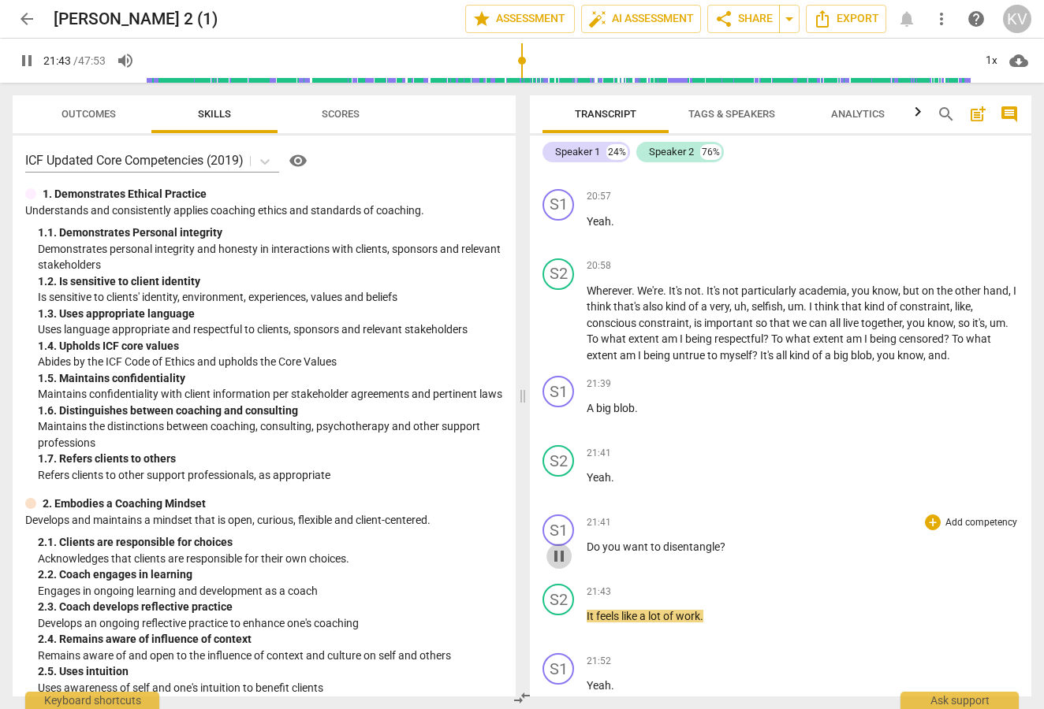
click at [558, 547] on span "pause" at bounding box center [558, 556] width 19 height 19
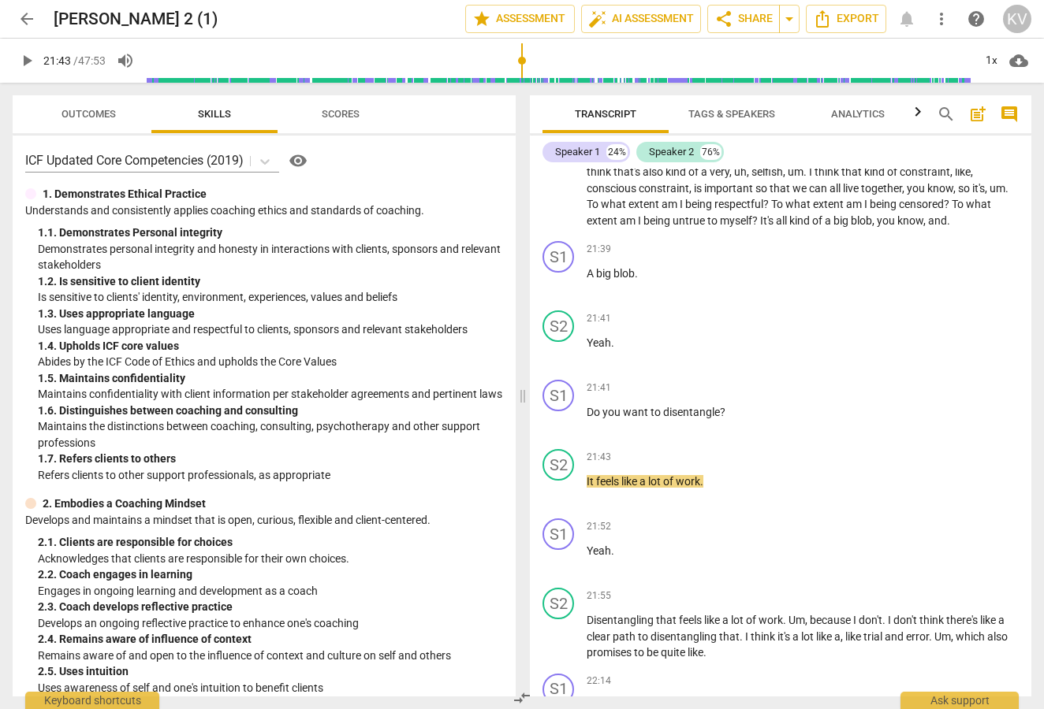
scroll to position [7263, 0]
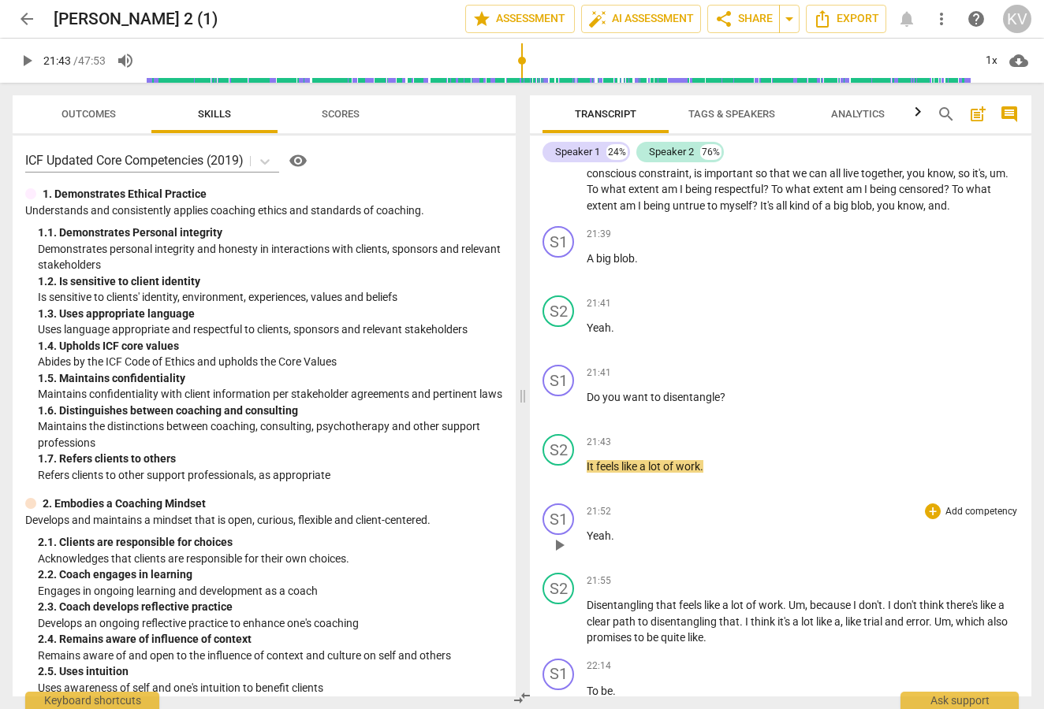
click at [561, 536] on span "play_arrow" at bounding box center [558, 545] width 19 height 19
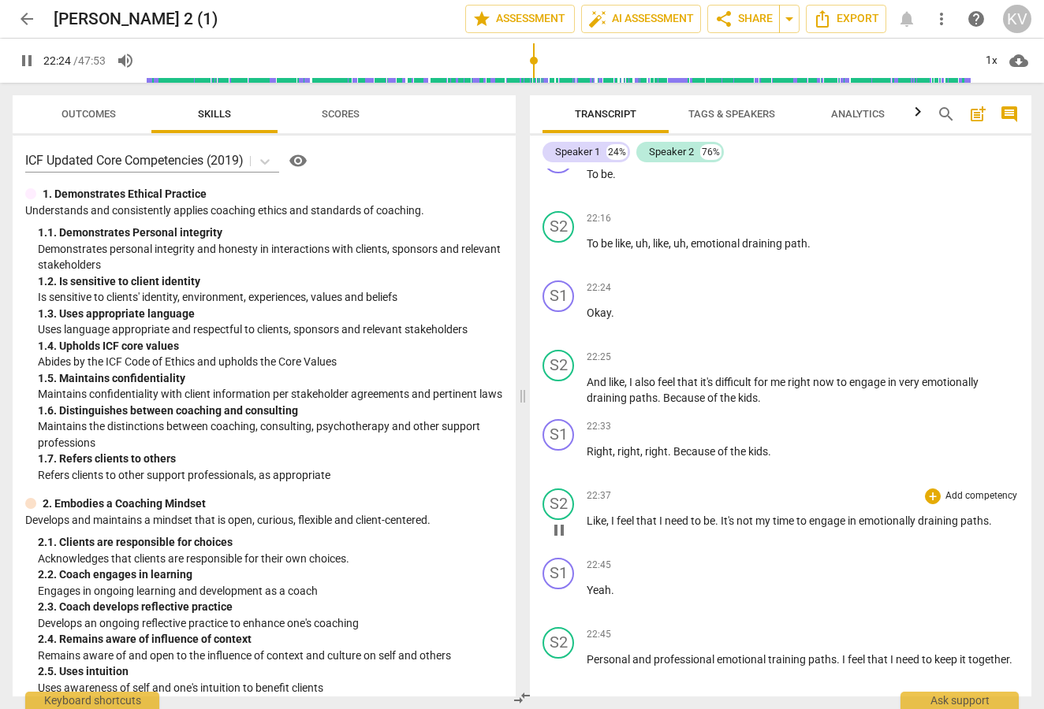
scroll to position [7833, 0]
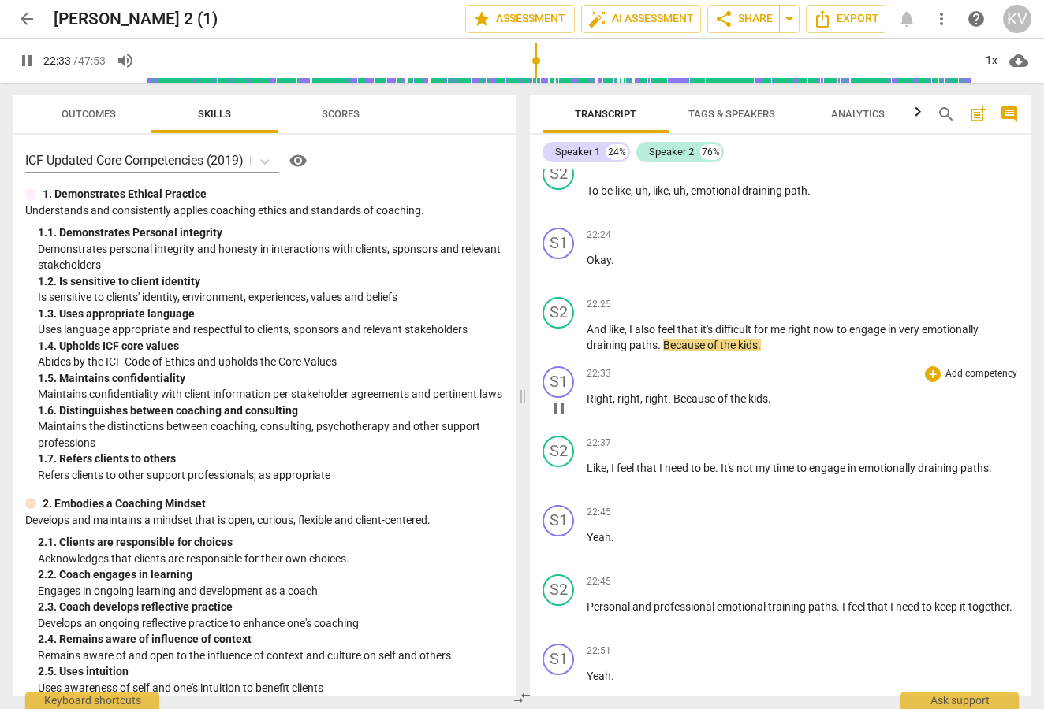
click at [556, 399] on span "pause" at bounding box center [558, 408] width 19 height 19
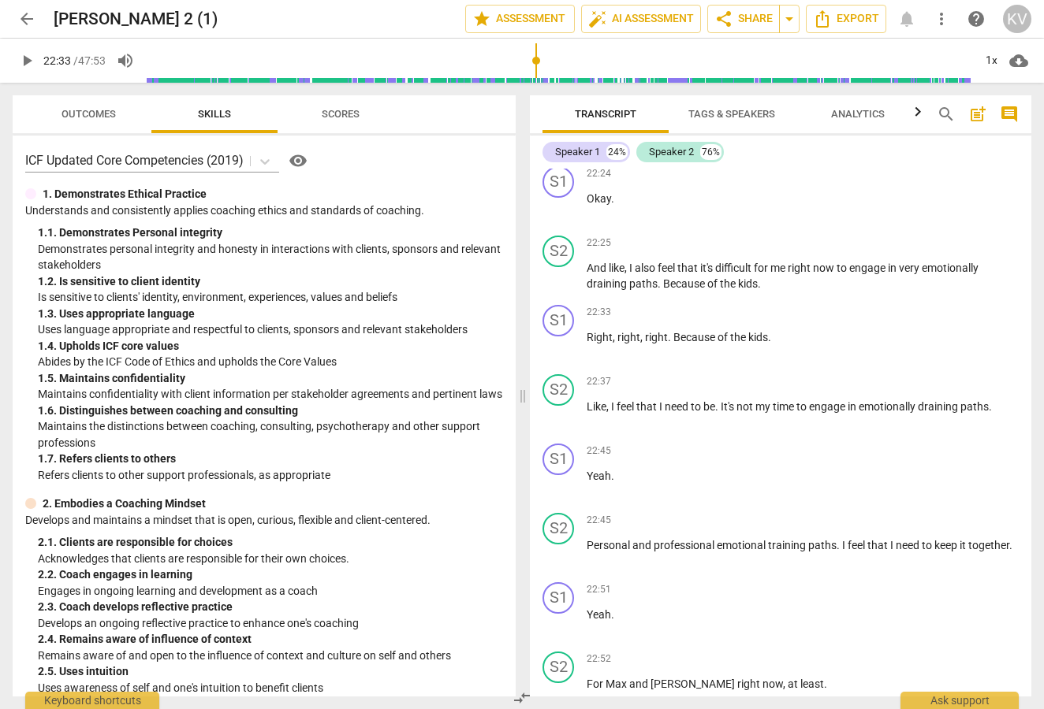
scroll to position [7895, 0]
click at [562, 475] on span "play_arrow" at bounding box center [558, 484] width 19 height 19
click at [558, 402] on button "pause" at bounding box center [558, 414] width 25 height 25
click at [559, 405] on span "play_arrow" at bounding box center [558, 414] width 19 height 19
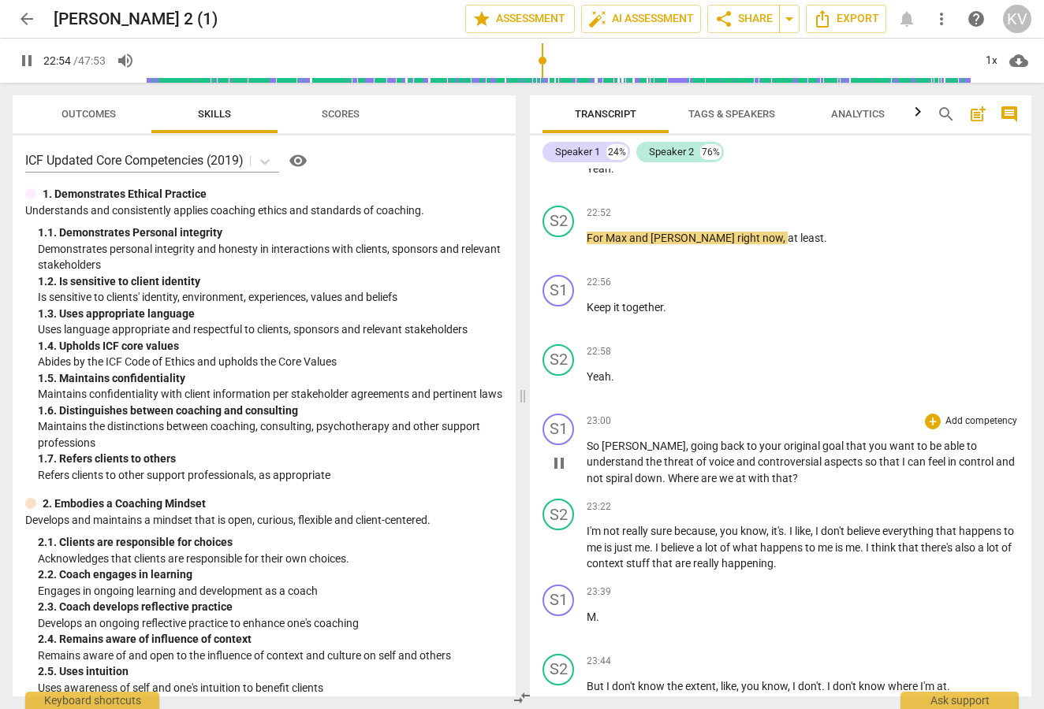
scroll to position [8359, 0]
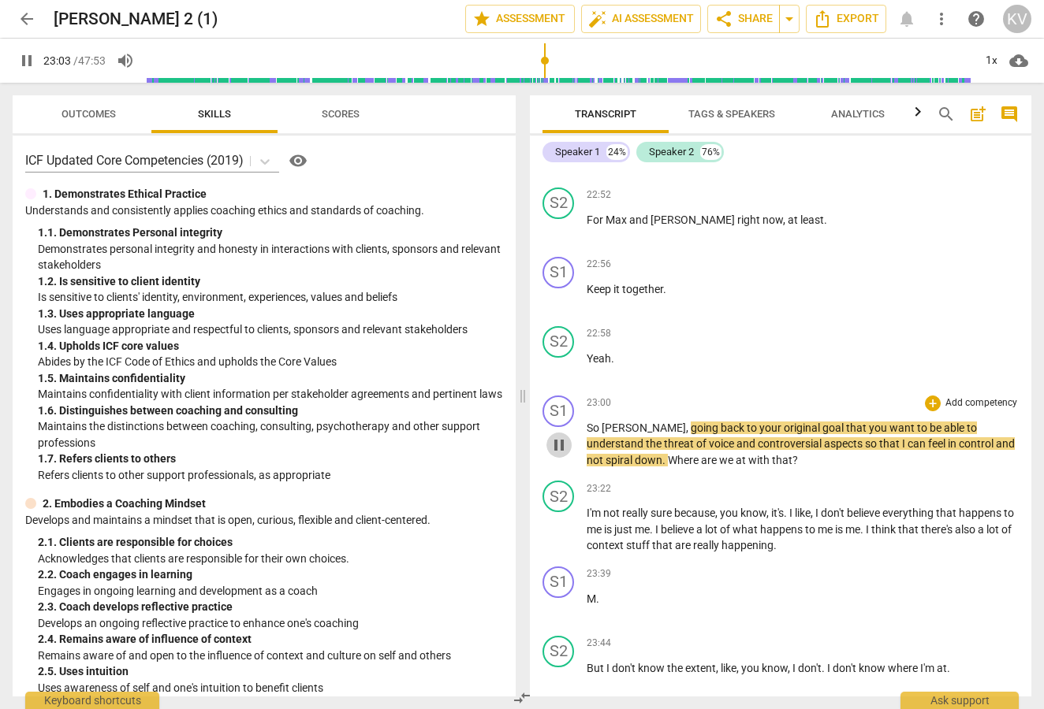
click at [557, 436] on span "pause" at bounding box center [558, 445] width 19 height 19
click at [561, 521] on span "play_arrow" at bounding box center [558, 530] width 19 height 19
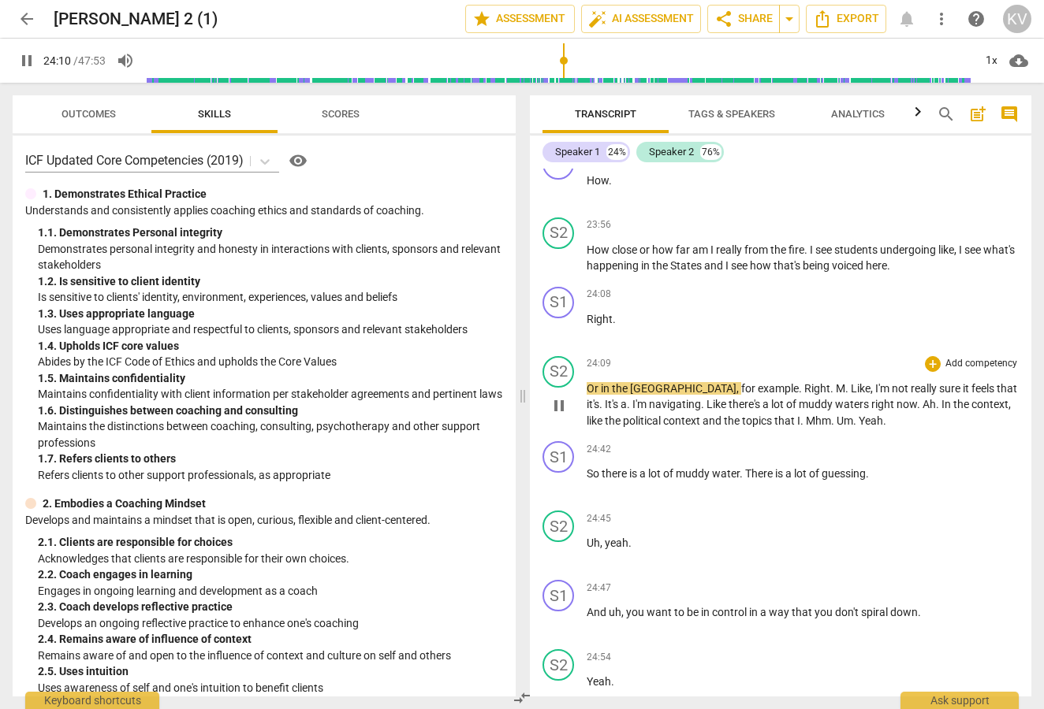
scroll to position [8933, 0]
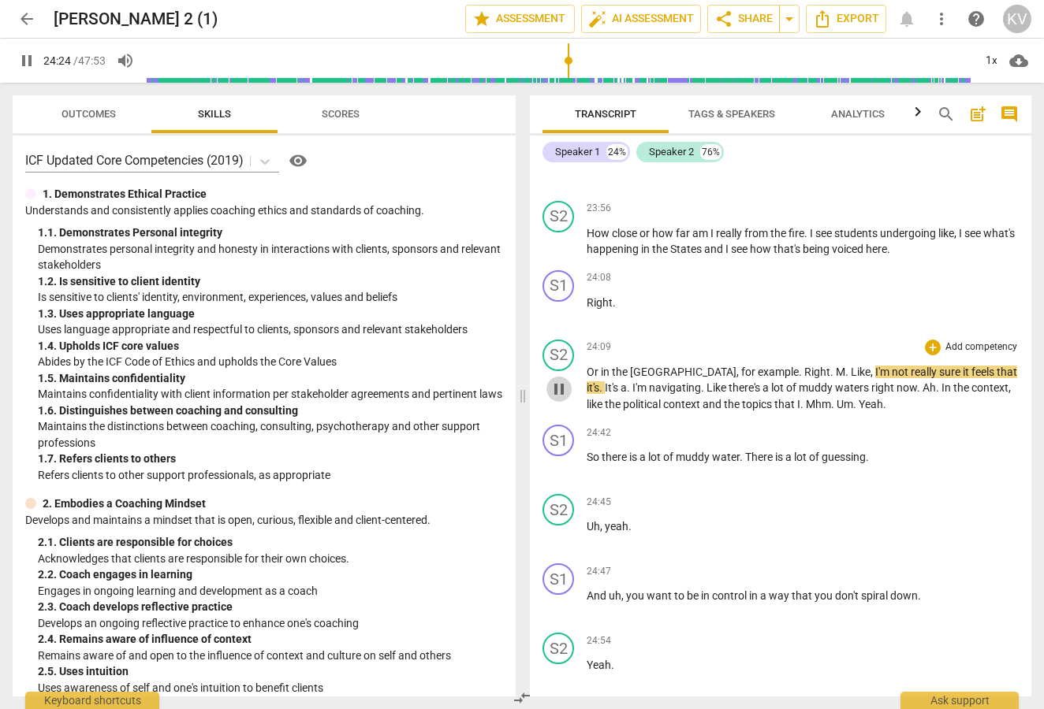
click at [565, 380] on span "pause" at bounding box center [558, 389] width 19 height 19
type input "1465"
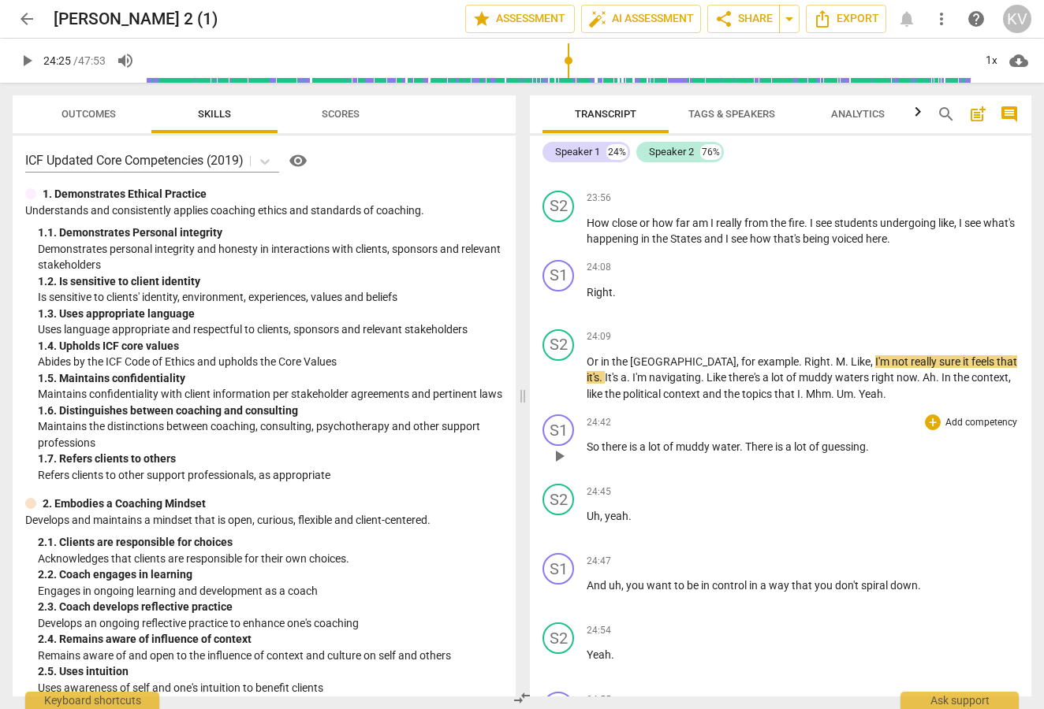
scroll to position [8807, 0]
